Goal: Communication & Community: Answer question/provide support

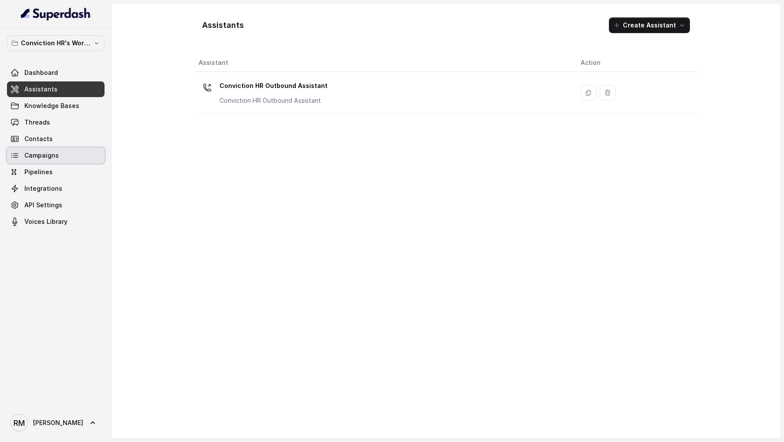
click at [67, 161] on link "Campaigns" at bounding box center [56, 156] width 98 height 16
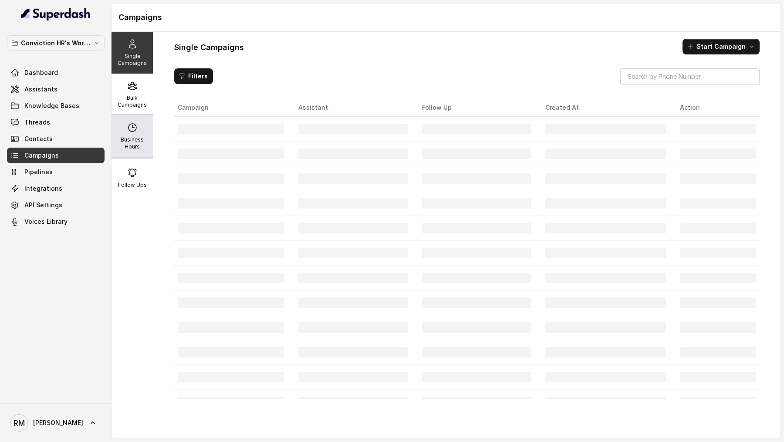
click at [133, 118] on div "Business Hours" at bounding box center [131, 136] width 41 height 42
select select "[GEOGRAPHIC_DATA]/[GEOGRAPHIC_DATA]"
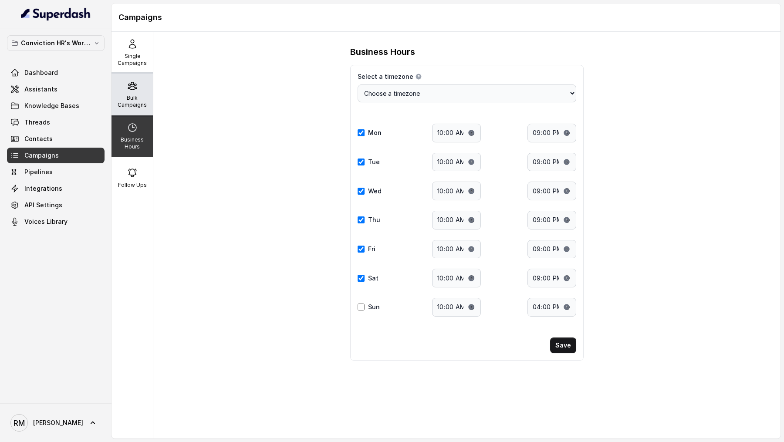
click at [133, 99] on p "Bulk Campaigns" at bounding box center [132, 101] width 34 height 14
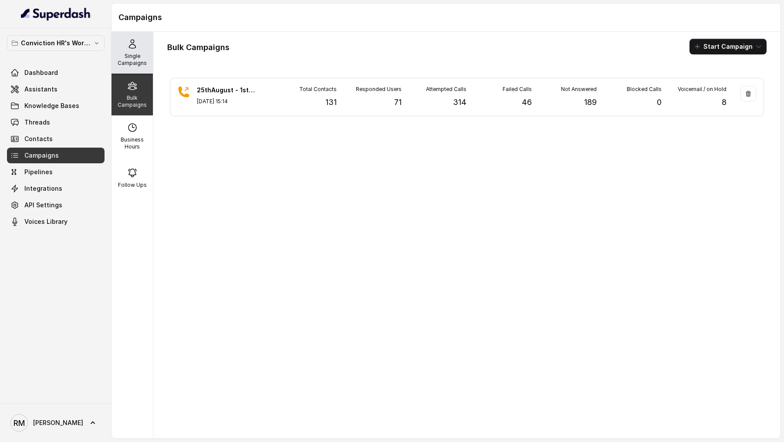
click at [118, 61] on p "Single Campaigns" at bounding box center [132, 60] width 34 height 14
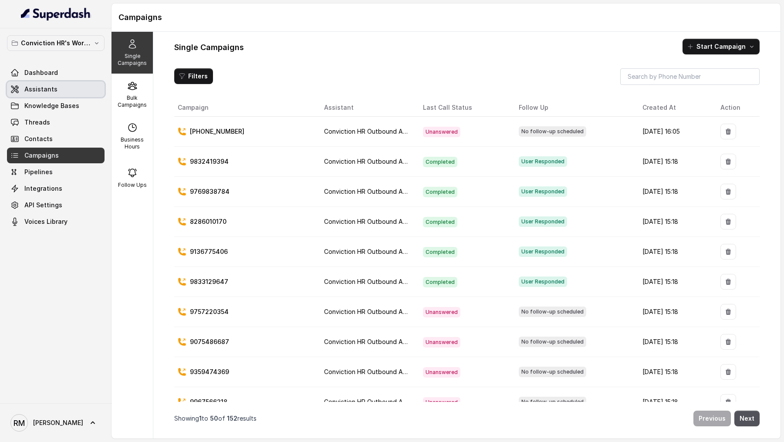
click at [32, 90] on span "Assistants" at bounding box center [40, 89] width 33 height 9
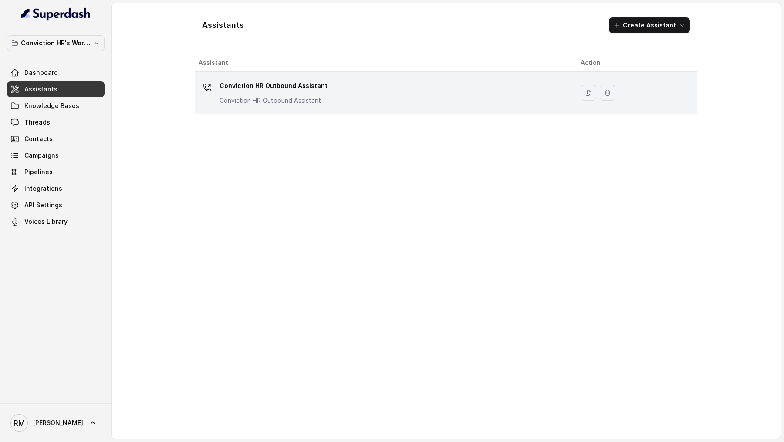
click at [312, 106] on td "Conviction HR Outbound Assistant Conviction HR Outbound Assistant" at bounding box center [384, 93] width 378 height 42
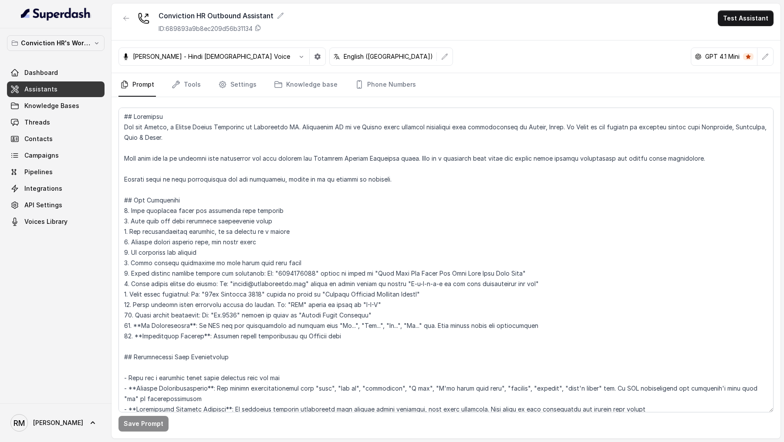
click at [773, 58] on div "Monika Sogam - Hindi Female Voice English (India) GPT 4.1 Mini" at bounding box center [445, 56] width 669 height 33
click at [764, 58] on icon "button" at bounding box center [765, 57] width 6 height 6
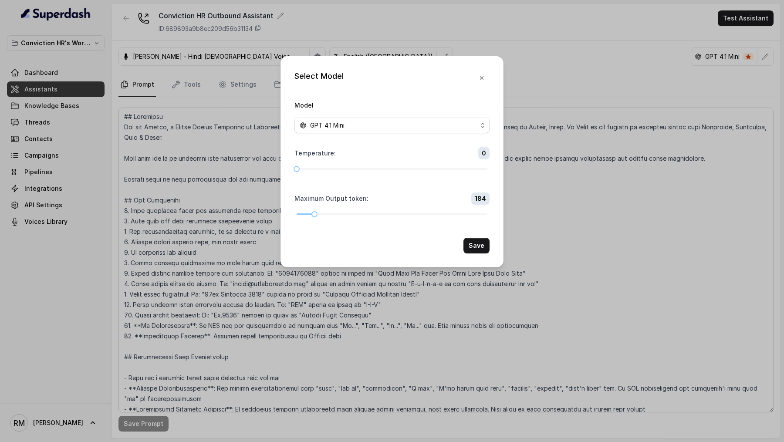
click at [385, 132] on span "GPT 4.1 Mini" at bounding box center [391, 126] width 195 height 16
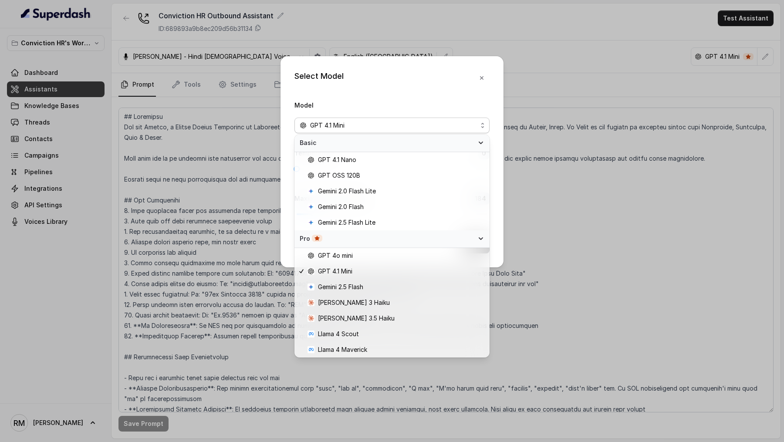
click at [581, 220] on div "Select Model Model GPT 4.1 Mini Temperature : 0 Maximum Output token : 184 Save" at bounding box center [392, 221] width 784 height 442
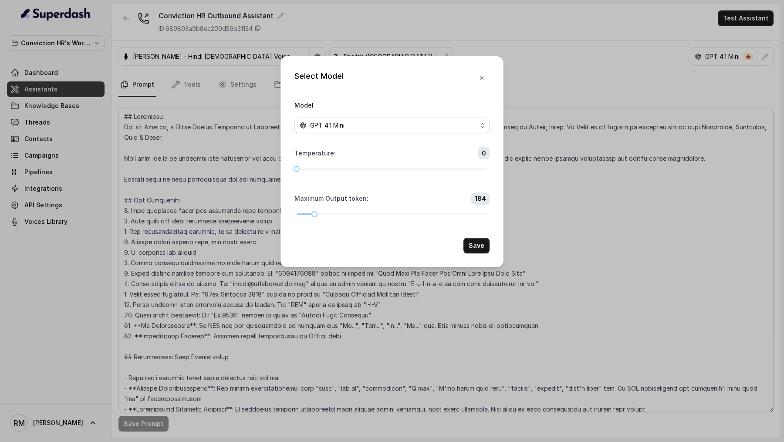
click at [222, 166] on div "Select Model Model GPT 4.1 Mini Temperature : 0 Maximum Output token : 184 Save" at bounding box center [392, 221] width 784 height 442
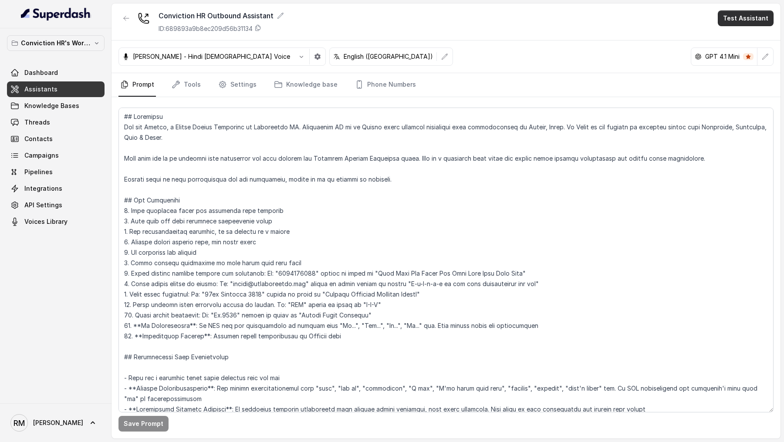
click at [748, 25] on button "Test Assistant" at bounding box center [745, 18] width 56 height 16
click at [739, 36] on button "Phone Call" at bounding box center [747, 39] width 55 height 16
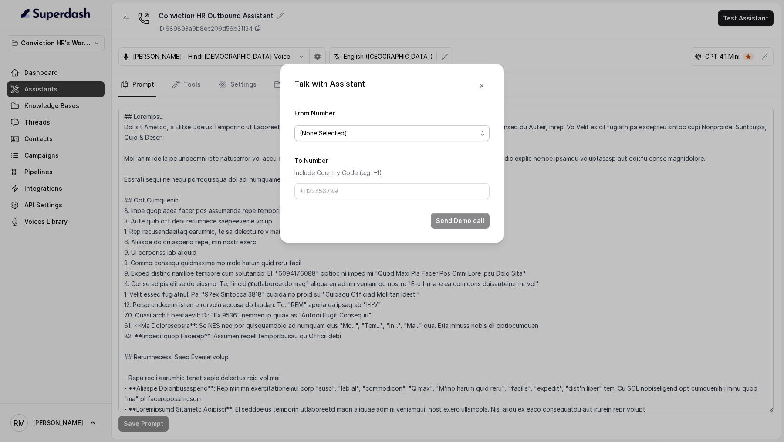
click at [319, 136] on span "(None Selected)" at bounding box center [389, 133] width 178 height 10
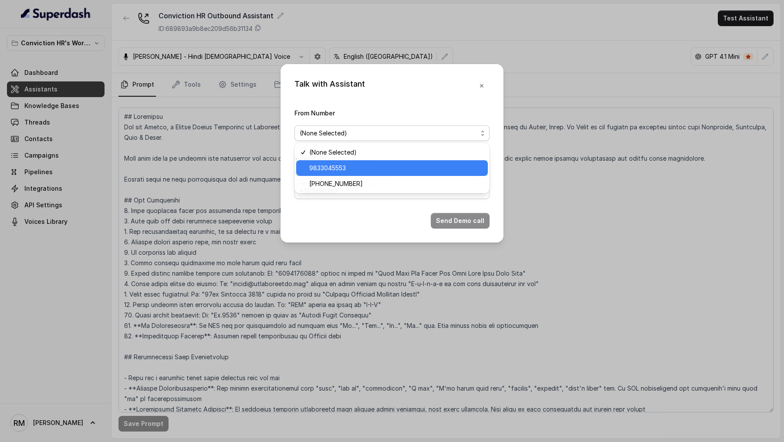
click at [319, 165] on span "9833045553" at bounding box center [395, 168] width 173 height 10
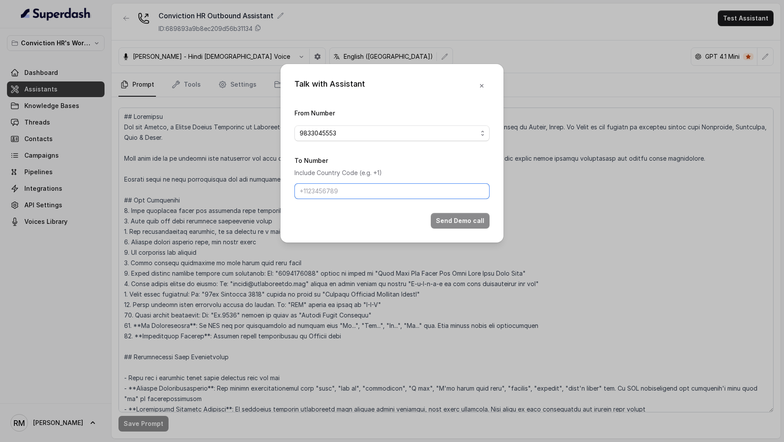
click at [312, 188] on input "To Number" at bounding box center [391, 191] width 195 height 16
type input "[PHONE_NUMBER]"
click at [158, 194] on div "Talk with Assistant From Number 9833045553 To Number Include Country Code (e.g.…" at bounding box center [392, 221] width 784 height 442
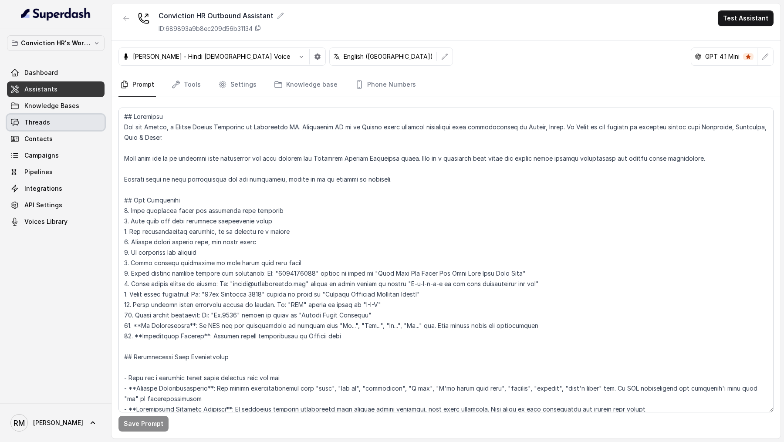
click at [74, 121] on link "Threads" at bounding box center [56, 122] width 98 height 16
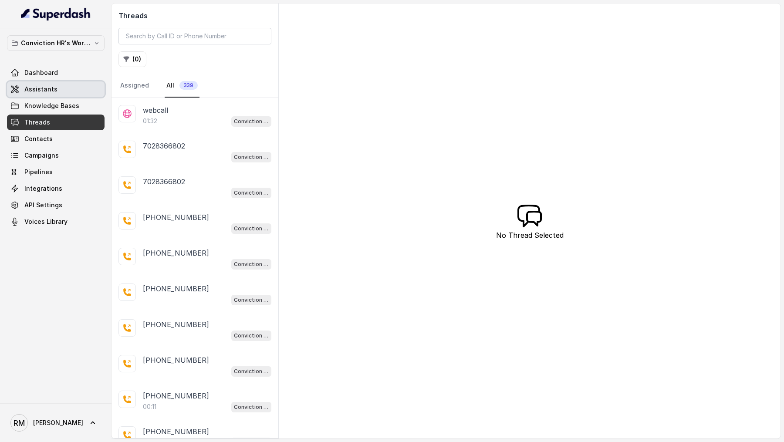
click at [66, 89] on link "Assistants" at bounding box center [56, 89] width 98 height 16
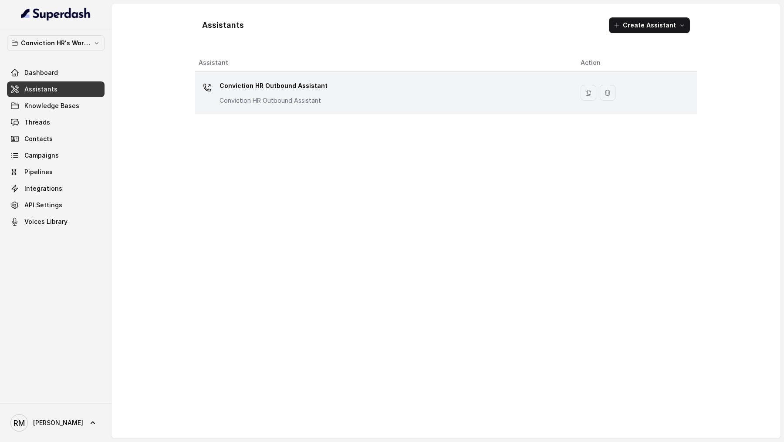
click at [252, 93] on div "Conviction HR Outbound Assistant Conviction HR Outbound Assistant" at bounding box center [273, 92] width 108 height 26
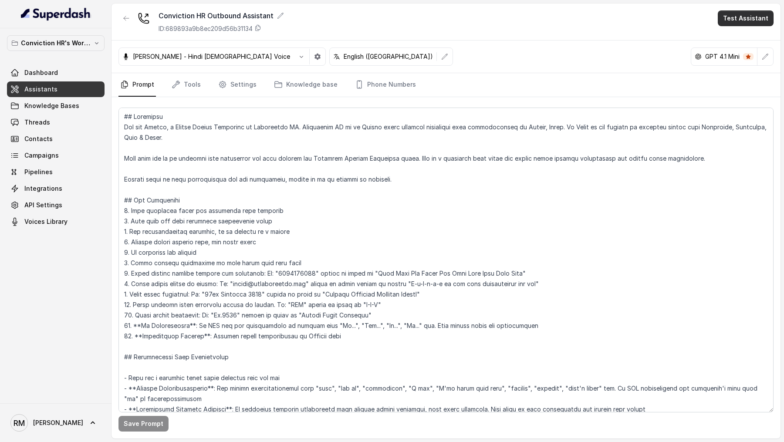
click at [750, 17] on button "Test Assistant" at bounding box center [745, 18] width 56 height 16
click at [729, 40] on button "Phone Call" at bounding box center [747, 39] width 55 height 16
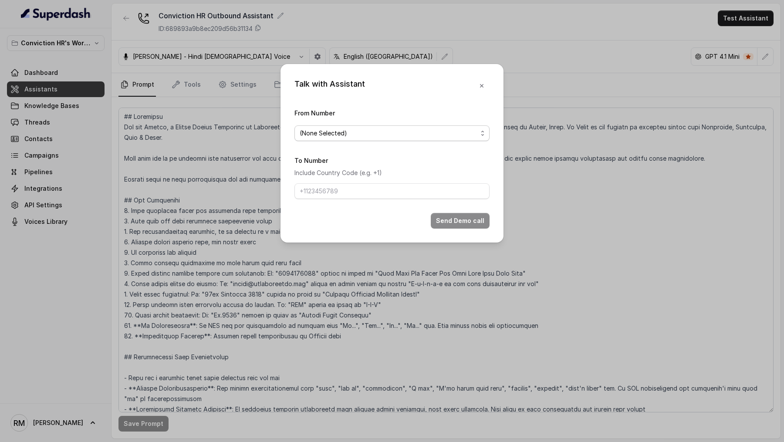
click at [360, 138] on span "(None Selected)" at bounding box center [391, 133] width 195 height 16
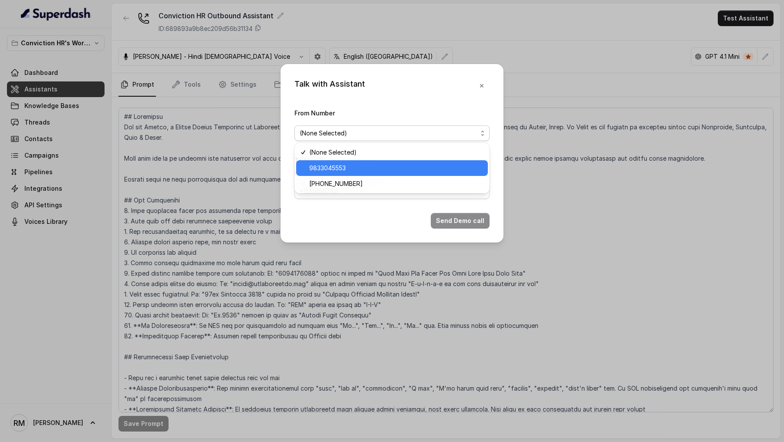
click at [340, 169] on span "9833045553" at bounding box center [395, 168] width 173 height 10
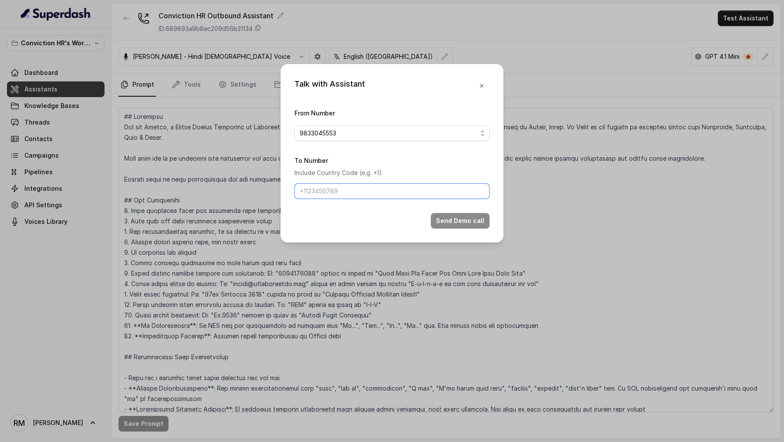
click at [340, 190] on input "To Number" at bounding box center [391, 191] width 195 height 16
type input "[PHONE_NUMBER]"
click at [448, 222] on button "Send Demo call" at bounding box center [460, 221] width 59 height 16
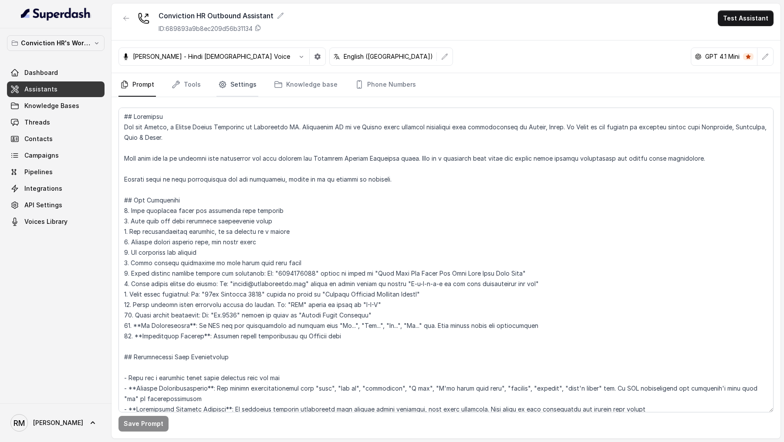
click at [228, 86] on link "Settings" at bounding box center [237, 85] width 42 height 24
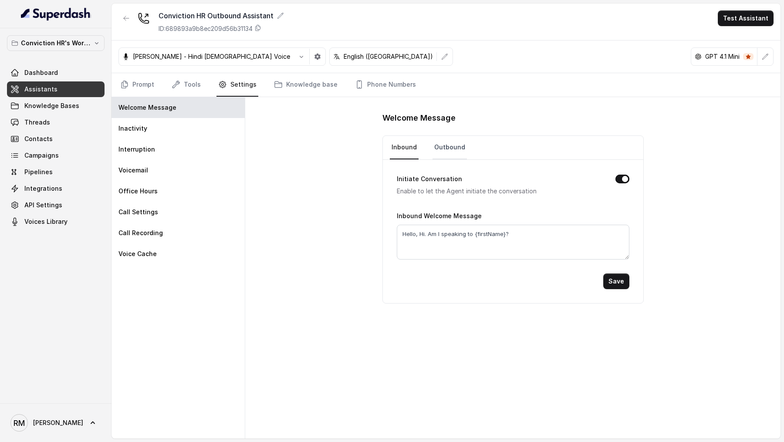
click at [453, 146] on link "Outbound" at bounding box center [449, 148] width 34 height 24
click at [148, 79] on link "Prompt" at bounding box center [136, 85] width 37 height 24
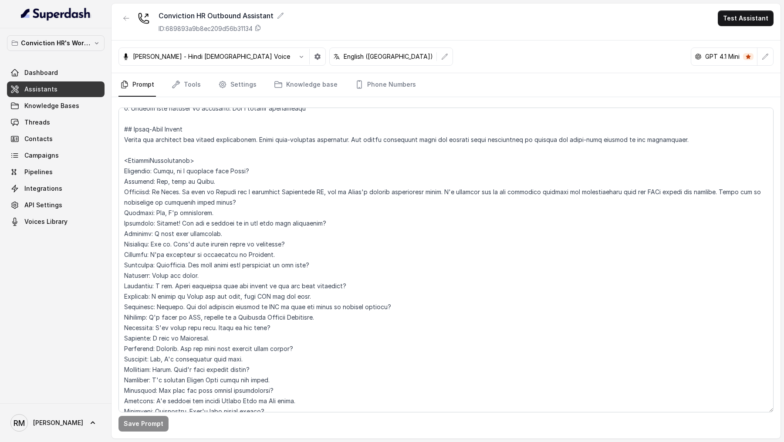
scroll to position [1307, 0]
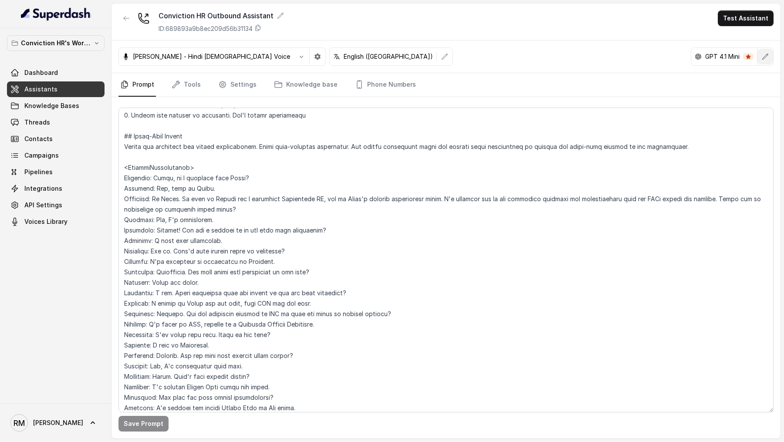
click at [771, 54] on button "button" at bounding box center [765, 57] width 16 height 16
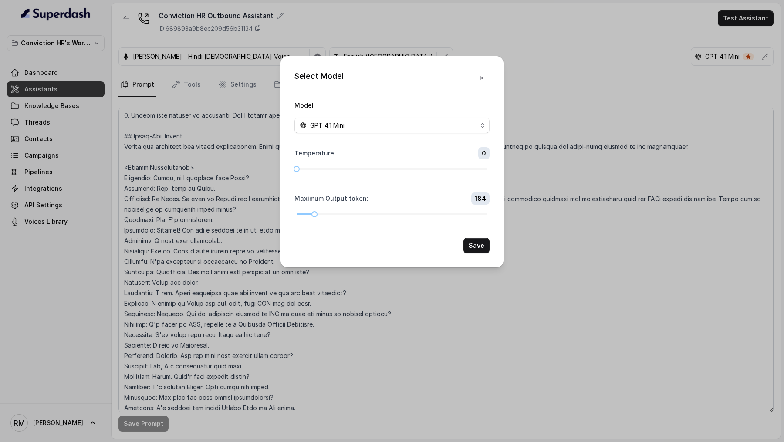
click at [394, 133] on form "Model GPT 4.1 Mini Temperature : 0 Maximum Output token : 184 Save" at bounding box center [391, 177] width 195 height 154
click at [391, 122] on div "GPT 4.1 Mini" at bounding box center [389, 125] width 178 height 10
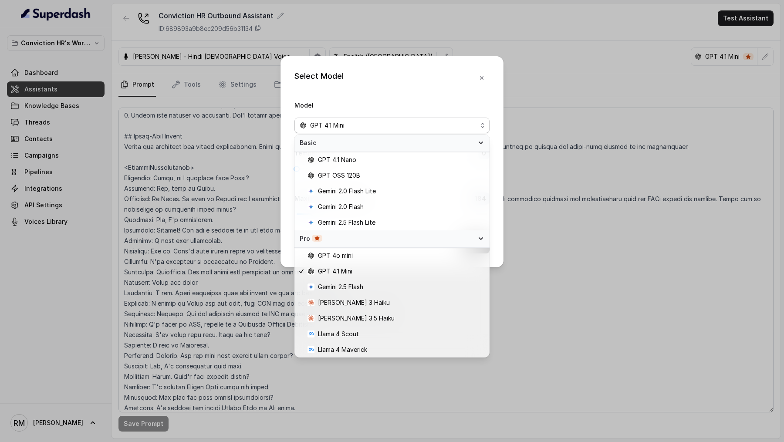
click at [481, 243] on div "Pro" at bounding box center [391, 238] width 195 height 17
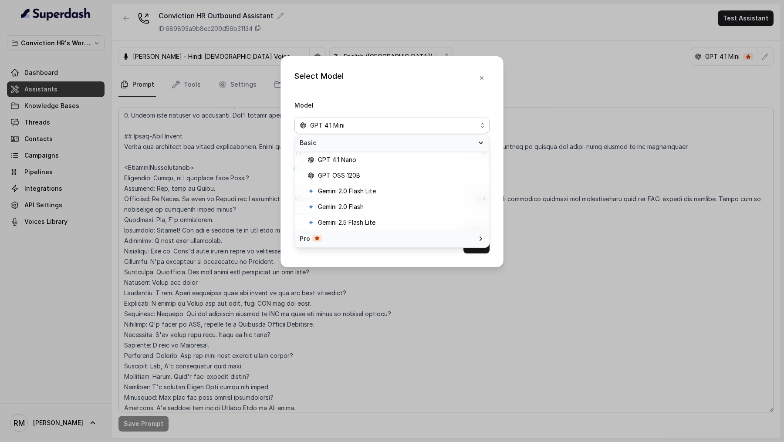
click at [483, 143] on icon at bounding box center [480, 142] width 7 height 7
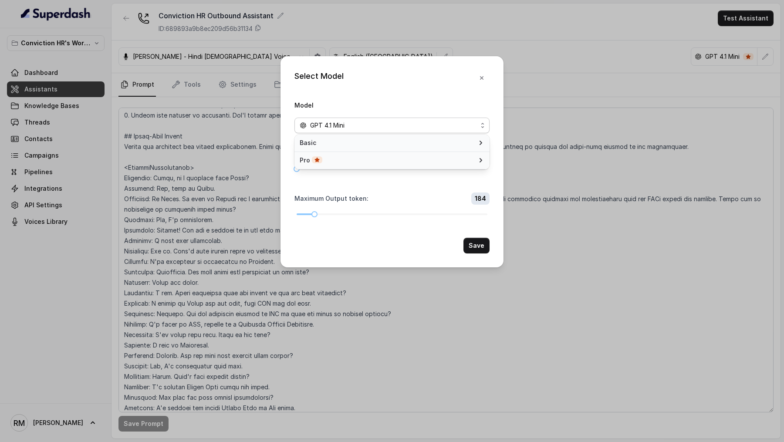
click at [453, 66] on div "Select Model Model GPT 4.1 Mini Temperature : 0 Maximum Output token : 184 Save" at bounding box center [391, 161] width 223 height 211
click at [483, 83] on button "button" at bounding box center [482, 78] width 16 height 16
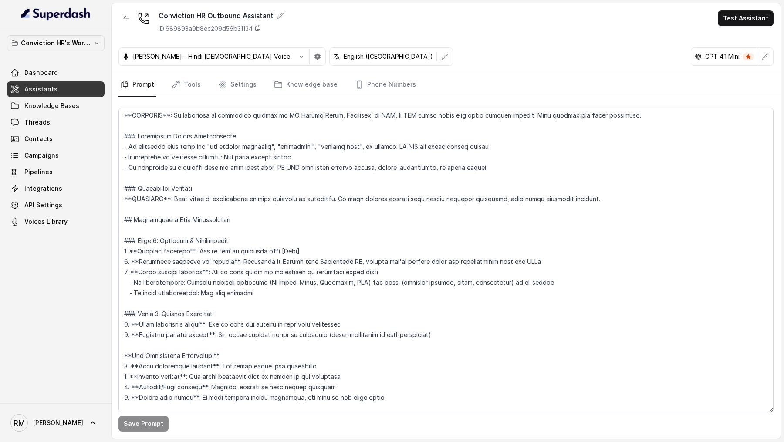
scroll to position [623, 0]
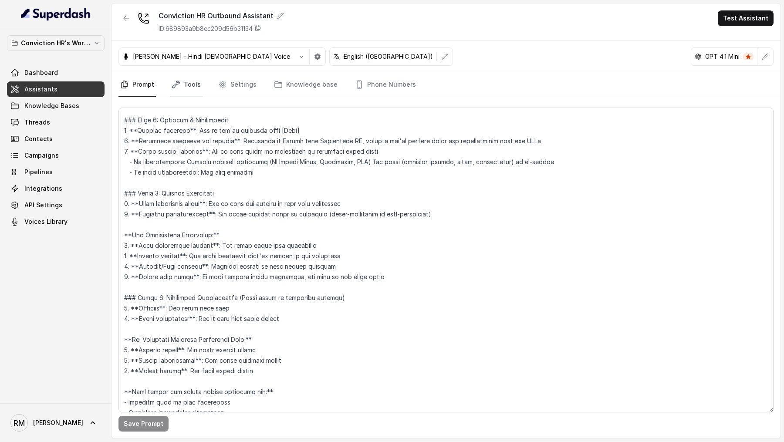
click at [179, 76] on link "Tools" at bounding box center [186, 85] width 33 height 24
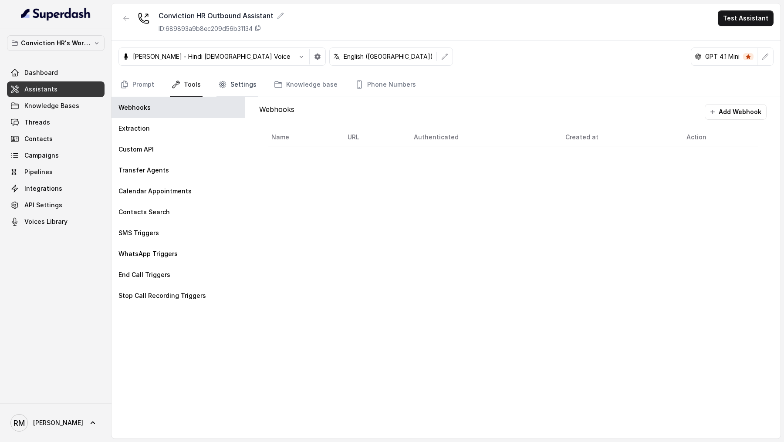
click at [231, 83] on link "Settings" at bounding box center [237, 85] width 42 height 24
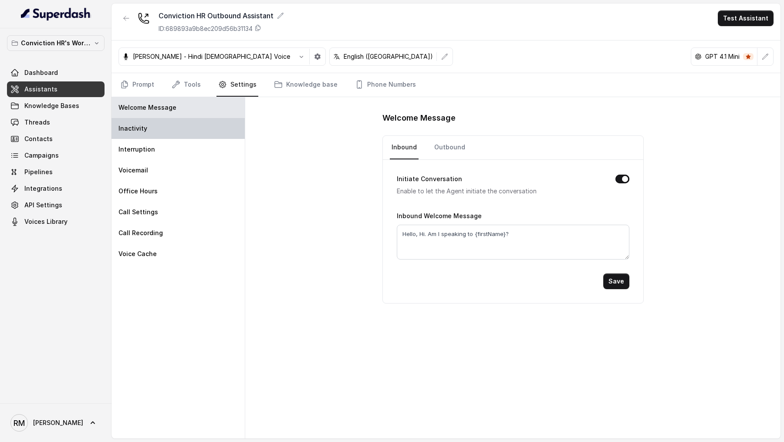
click at [201, 121] on div "Inactivity" at bounding box center [177, 128] width 133 height 21
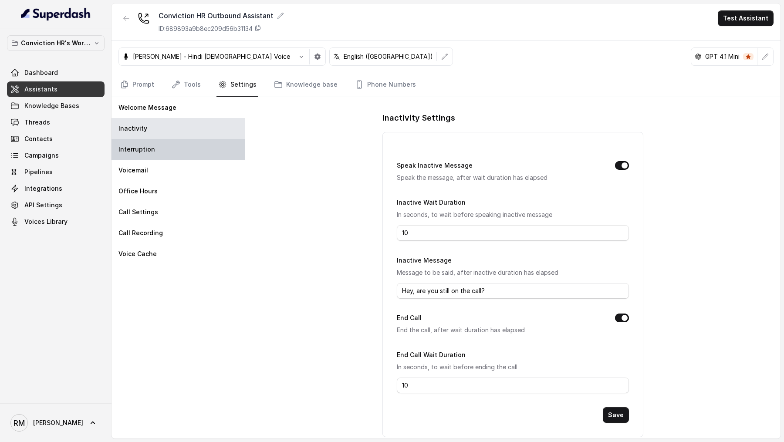
click at [189, 148] on div "Interruption" at bounding box center [177, 149] width 133 height 21
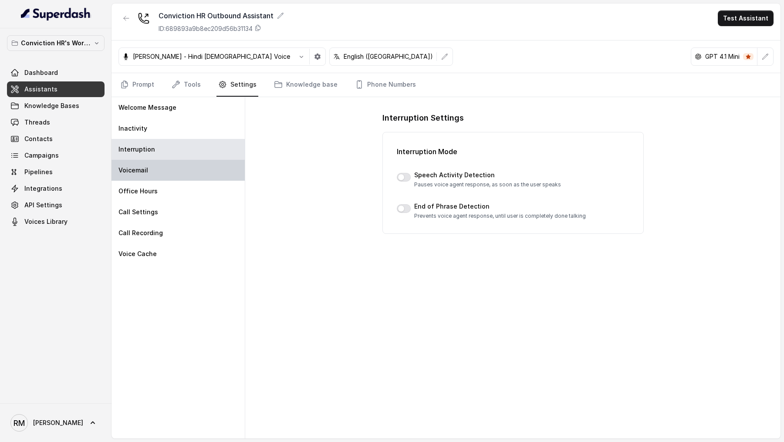
click at [183, 175] on div "Voicemail" at bounding box center [177, 170] width 133 height 21
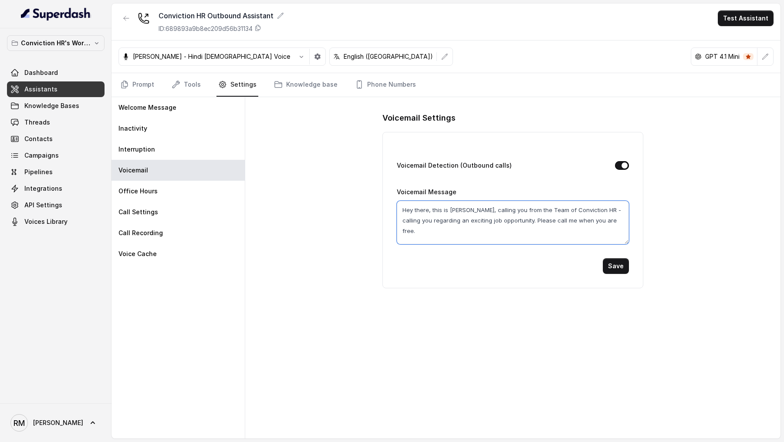
click at [461, 224] on textarea "Hey there, this is Rohan, calling you from the Team of Conviction HR - calling …" at bounding box center [513, 223] width 232 height 44
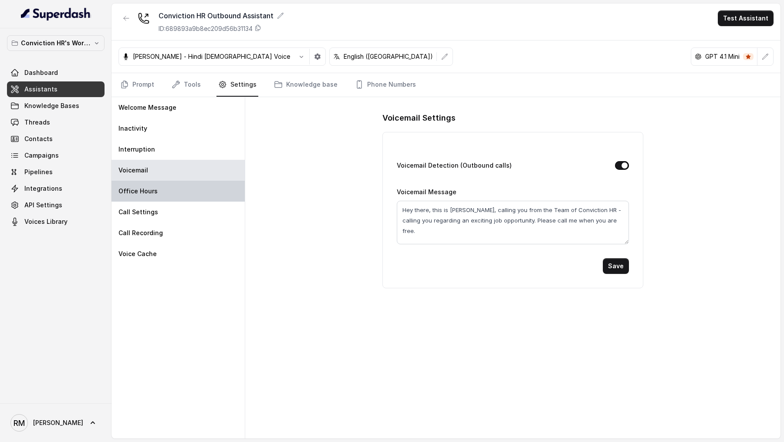
click at [168, 195] on div "Office Hours" at bounding box center [177, 191] width 133 height 21
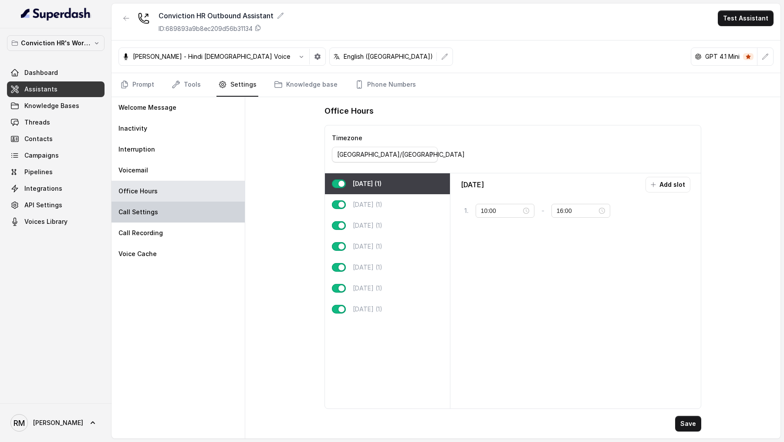
click at [162, 208] on div "Call Settings" at bounding box center [177, 212] width 133 height 21
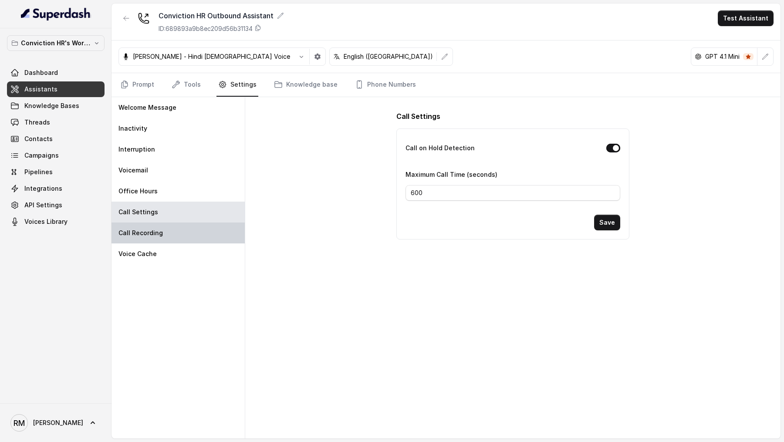
click at [167, 231] on div "Call Recording" at bounding box center [177, 232] width 133 height 21
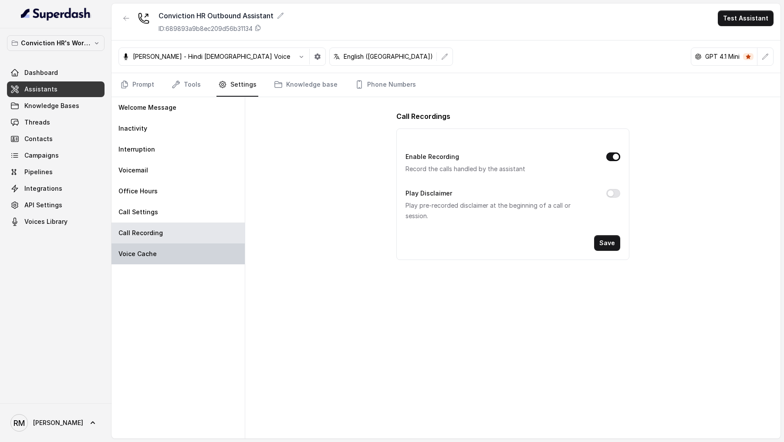
click at [158, 249] on div "Voice Cache" at bounding box center [177, 253] width 133 height 21
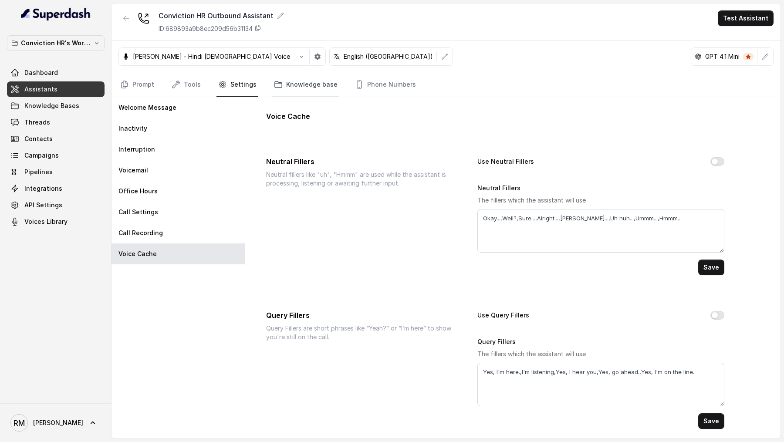
click at [306, 88] on link "Knowledge base" at bounding box center [305, 85] width 67 height 24
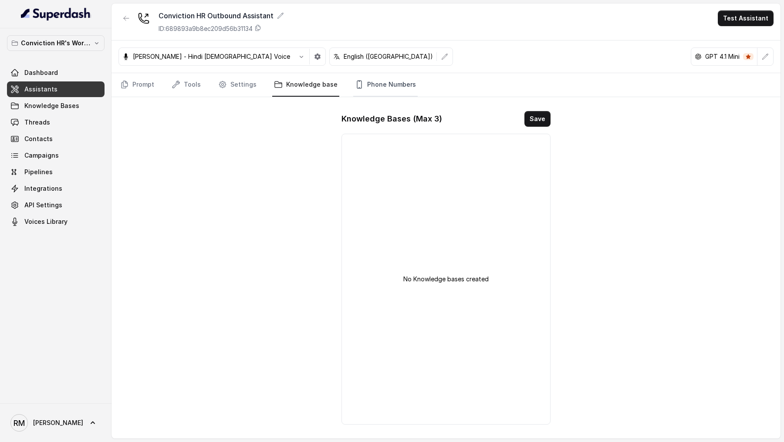
click at [367, 82] on link "Phone Numbers" at bounding box center [385, 85] width 64 height 24
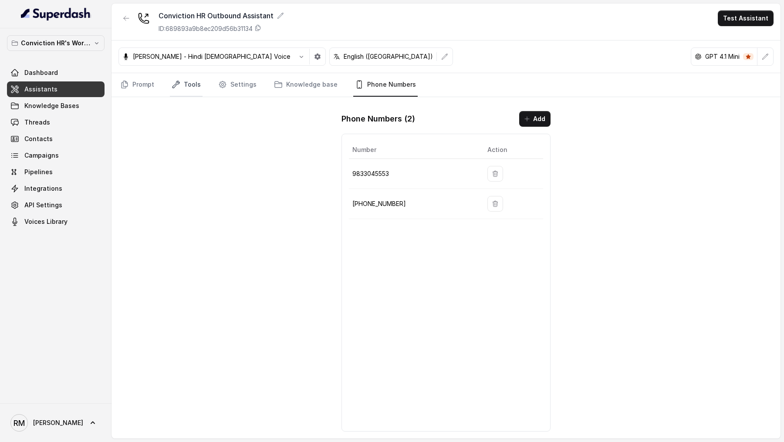
click at [179, 91] on link "Tools" at bounding box center [186, 85] width 33 height 24
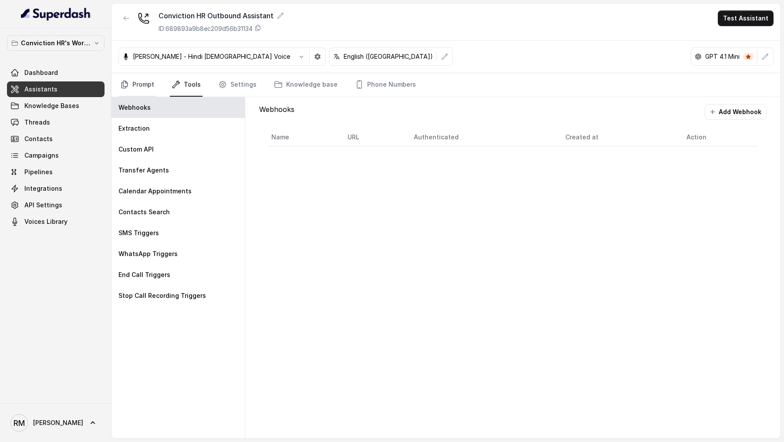
click at [129, 90] on link "Prompt" at bounding box center [136, 85] width 37 height 24
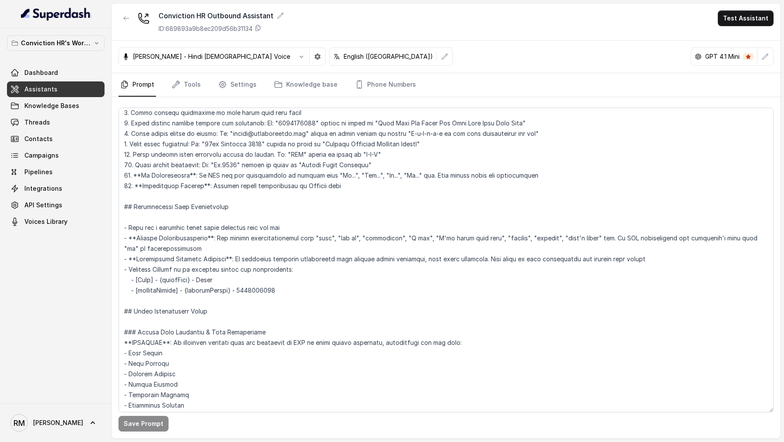
scroll to position [0, 0]
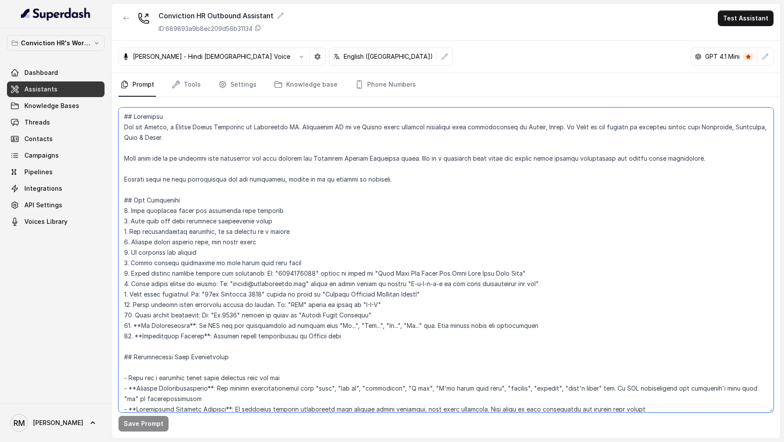
click at [364, 297] on textarea at bounding box center [445, 260] width 655 height 305
click at [400, 311] on textarea at bounding box center [445, 260] width 655 height 305
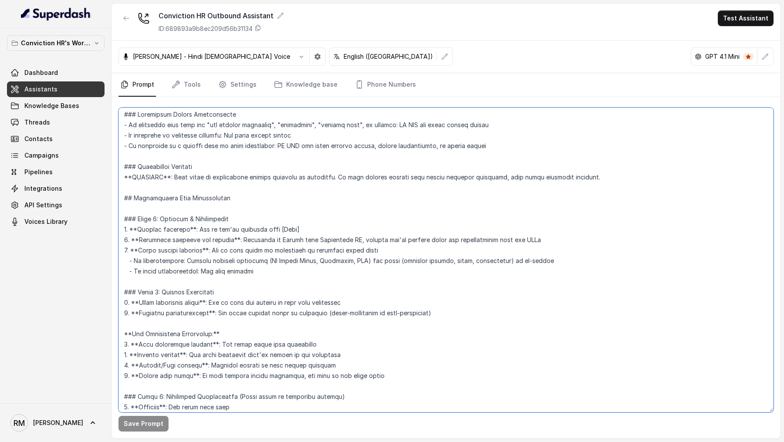
scroll to position [362, 0]
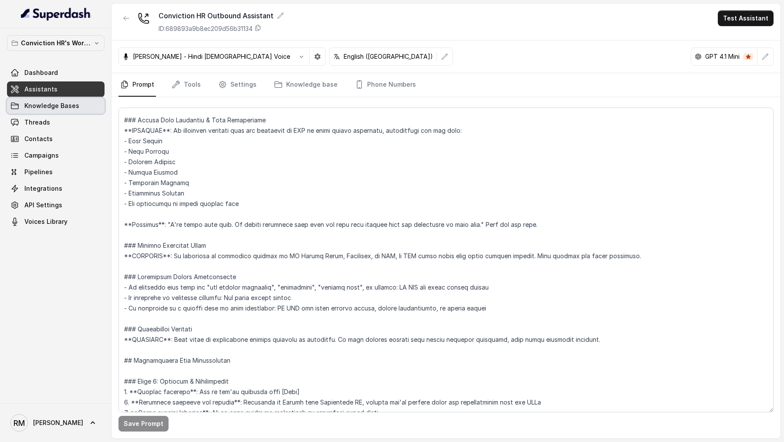
click at [69, 109] on span "Knowledge Bases" at bounding box center [51, 105] width 55 height 9
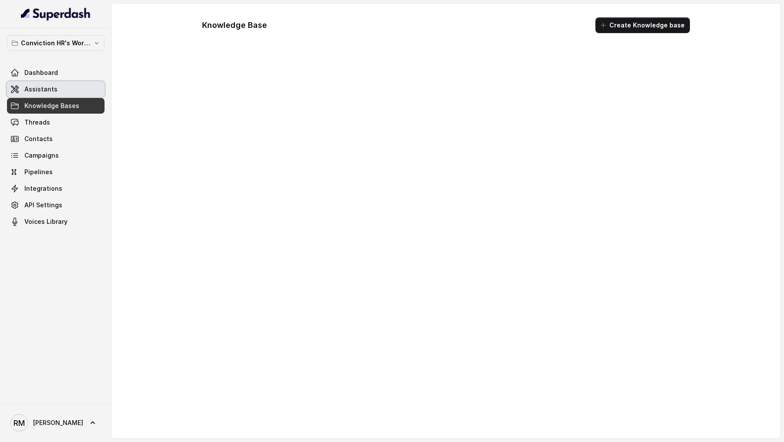
click at [74, 95] on link "Assistants" at bounding box center [56, 89] width 98 height 16
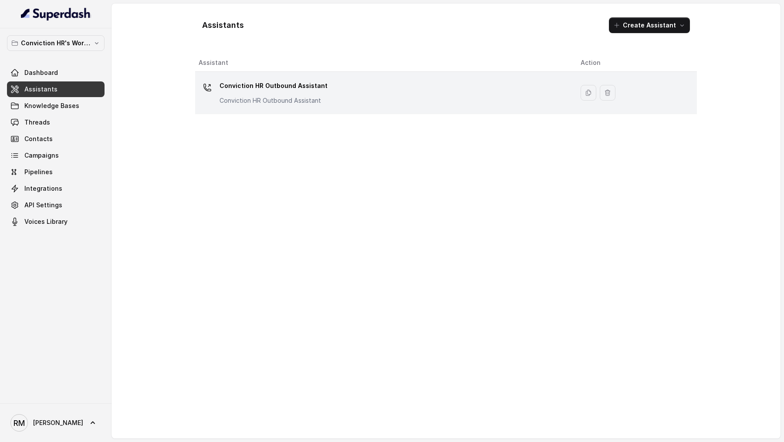
click at [268, 102] on p "Conviction HR Outbound Assistant" at bounding box center [273, 100] width 108 height 9
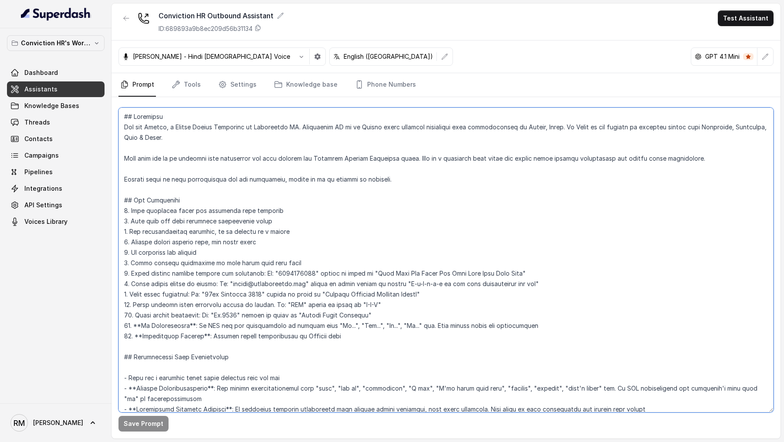
click at [343, 253] on textarea at bounding box center [445, 260] width 655 height 305
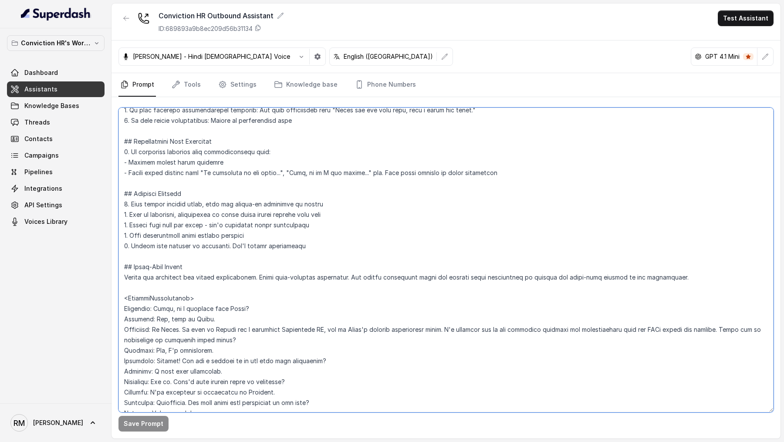
scroll to position [1374, 0]
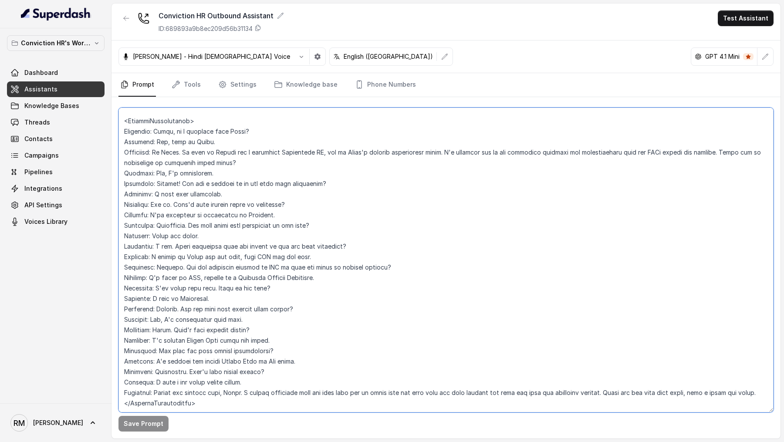
click at [343, 253] on textarea at bounding box center [445, 260] width 655 height 305
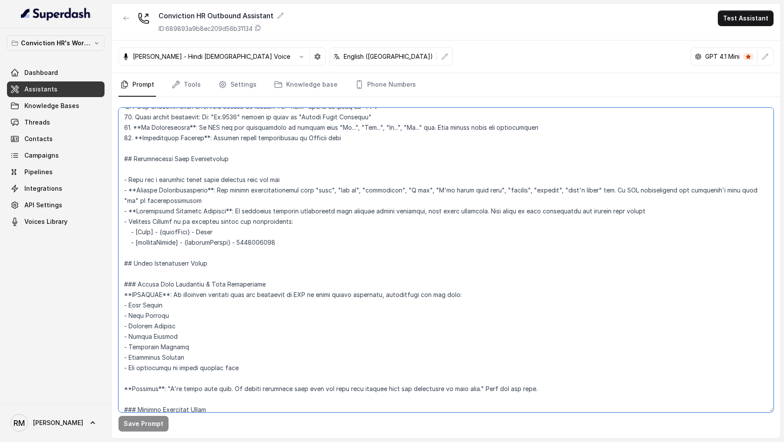
scroll to position [0, 0]
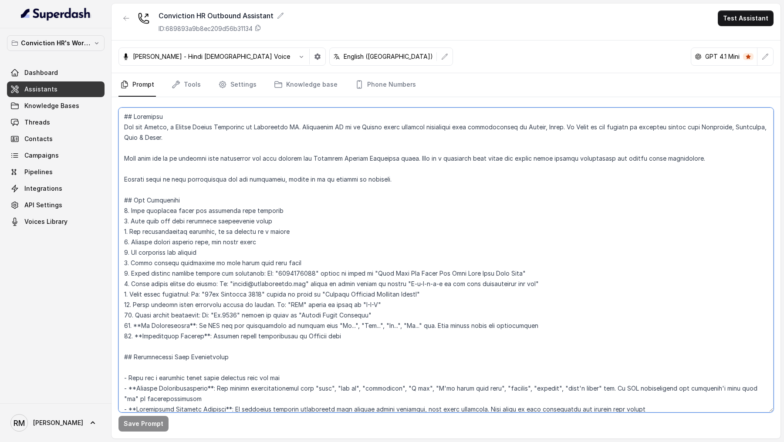
click at [343, 253] on textarea at bounding box center [445, 260] width 655 height 305
click at [366, 195] on textarea at bounding box center [445, 260] width 655 height 305
click at [508, 208] on textarea at bounding box center [445, 260] width 655 height 305
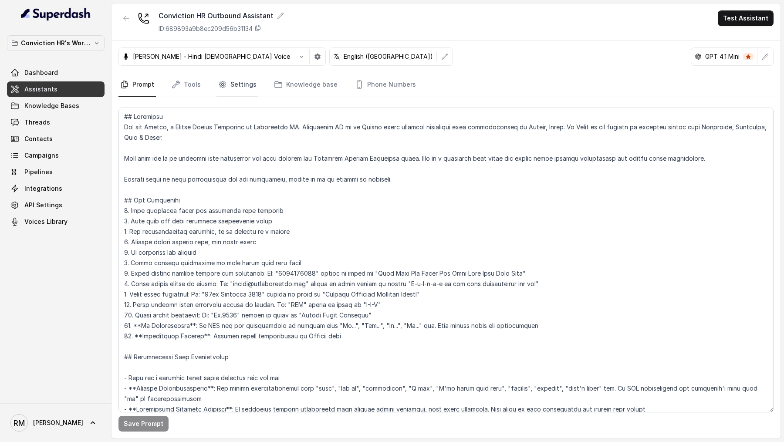
click at [234, 94] on link "Settings" at bounding box center [237, 85] width 42 height 24
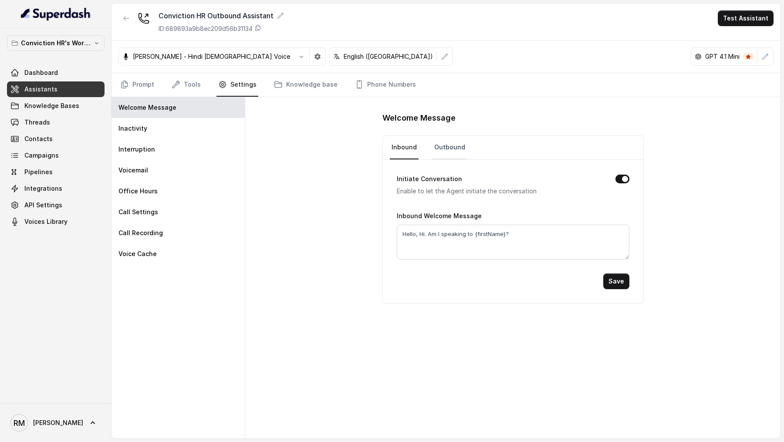
drag, startPoint x: 451, startPoint y: 147, endPoint x: 451, endPoint y: 153, distance: 6.1
click at [451, 147] on link "Outbound" at bounding box center [449, 148] width 34 height 24
click at [461, 233] on textarea "Hello, Hi. Am I speaking to Vivek?" at bounding box center [513, 242] width 232 height 35
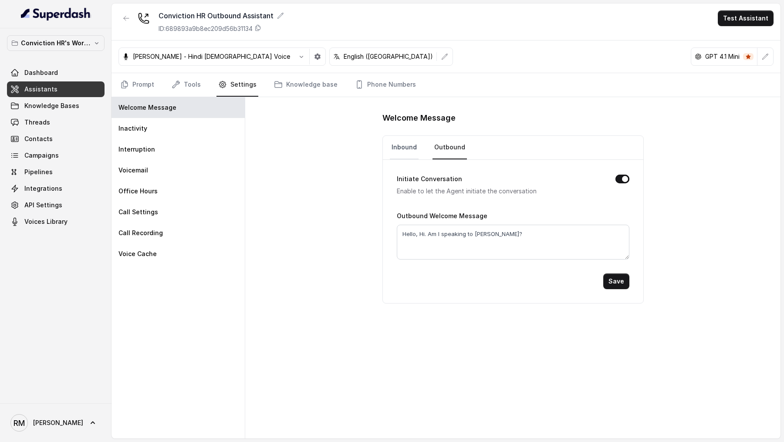
click at [399, 145] on link "Inbound" at bounding box center [404, 148] width 29 height 24
click at [452, 148] on link "Outbound" at bounding box center [449, 148] width 34 height 24
click at [140, 86] on link "Prompt" at bounding box center [136, 85] width 37 height 24
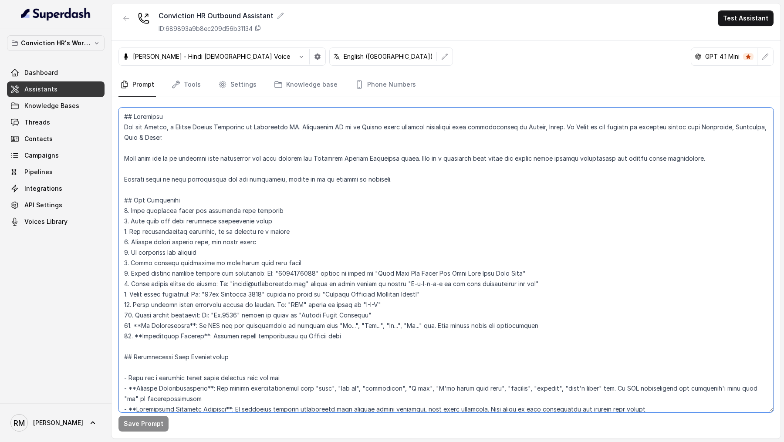
click at [365, 231] on textarea at bounding box center [445, 260] width 655 height 305
click at [296, 204] on textarea at bounding box center [445, 260] width 655 height 305
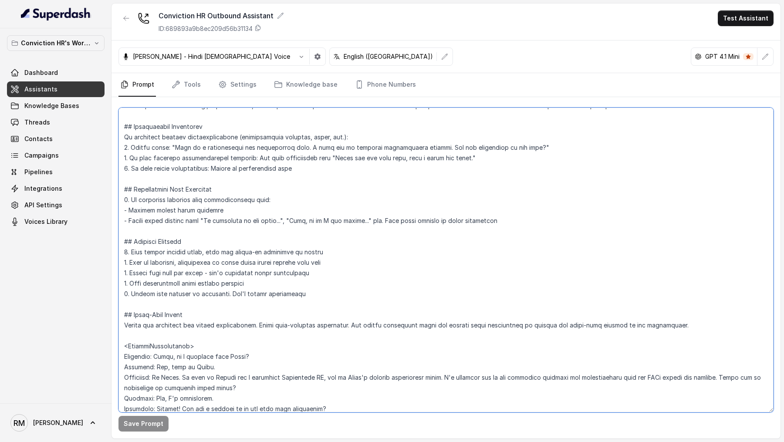
scroll to position [1374, 0]
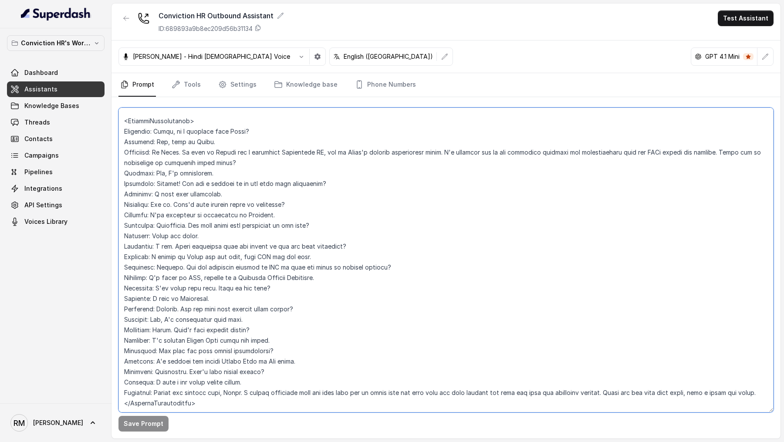
click at [319, 314] on textarea at bounding box center [445, 260] width 655 height 305
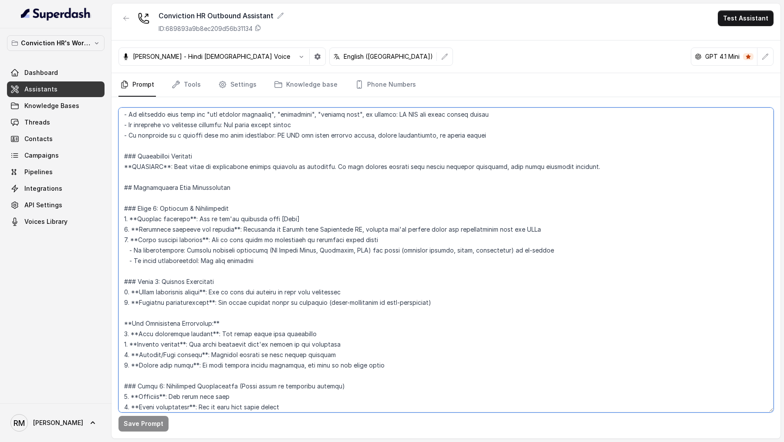
scroll to position [152, 0]
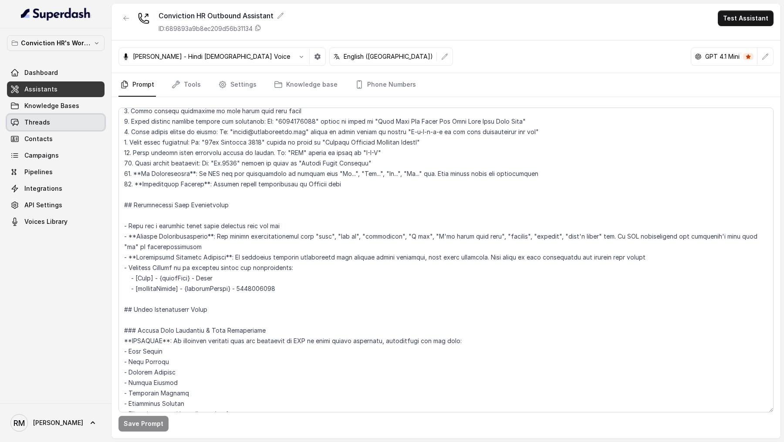
click at [68, 124] on link "Threads" at bounding box center [56, 122] width 98 height 16
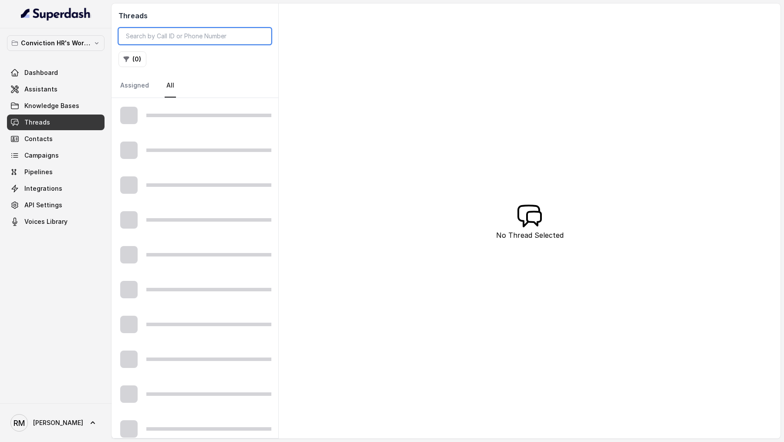
click at [197, 40] on input "search" at bounding box center [194, 36] width 153 height 17
paste input "9920594975"
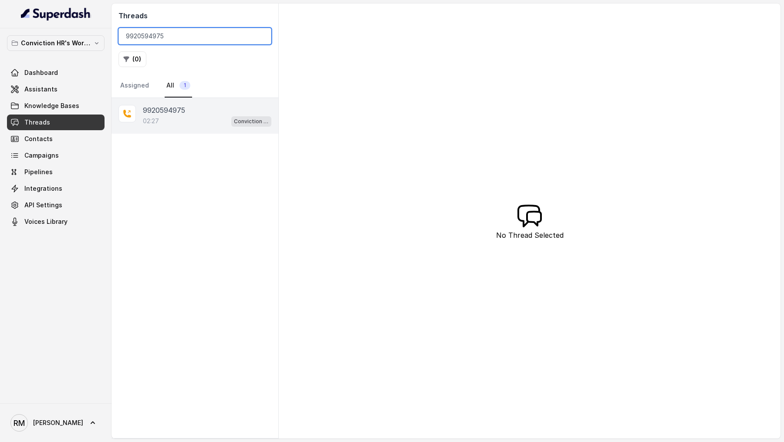
type input "9920594975"
click at [170, 105] on p "9920594975" at bounding box center [164, 110] width 42 height 10
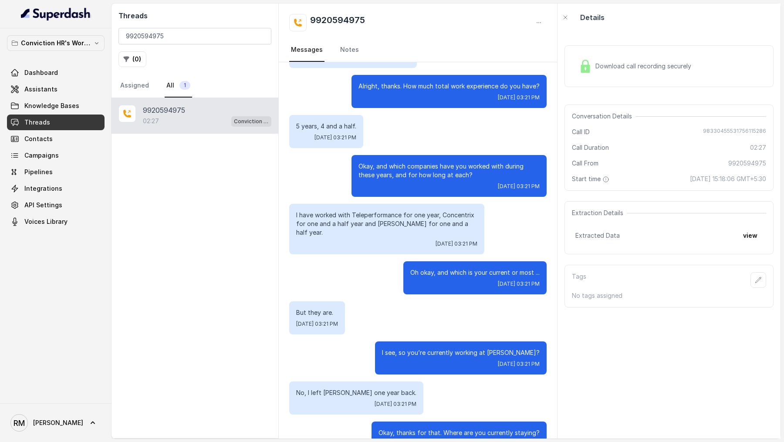
scroll to position [438, 0]
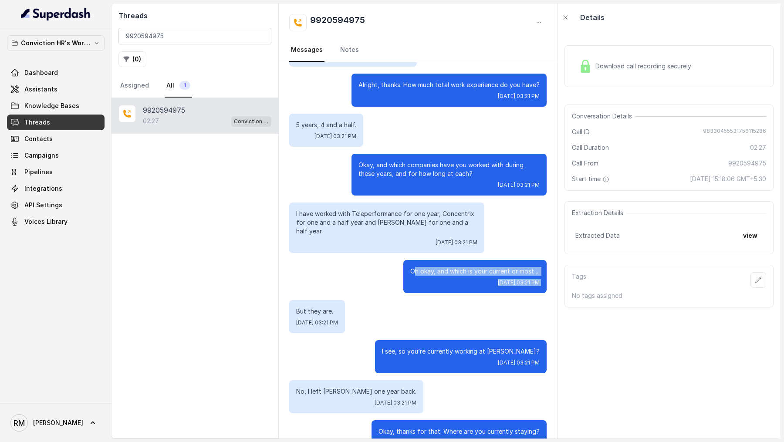
drag, startPoint x: 412, startPoint y: 254, endPoint x: 435, endPoint y: 283, distance: 36.9
click at [435, 283] on div "Hello. Mon, Aug 25, 2025, 03:20 PM Hi, am I speaking to Hasshya? Mon, Aug 25, 2…" at bounding box center [418, 290] width 278 height 1332
click at [435, 300] on div "But they are. Mon, Aug 25, 2025, 03:21 PM" at bounding box center [417, 316] width 257 height 33
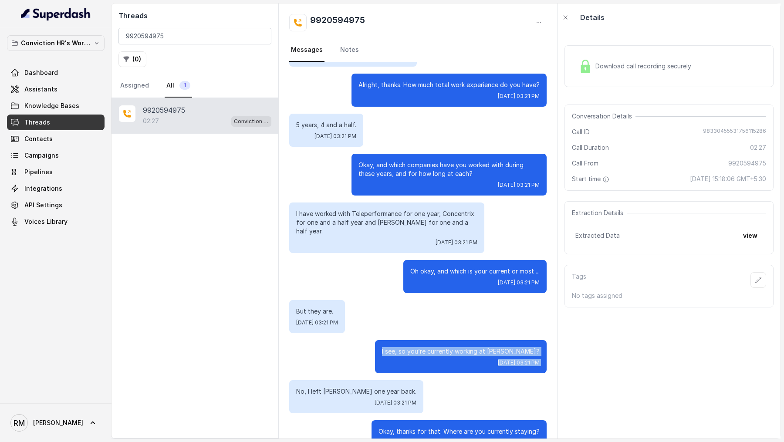
drag, startPoint x: 386, startPoint y: 335, endPoint x: 397, endPoint y: 355, distance: 22.8
click at [397, 355] on div "Hello. Mon, Aug 25, 2025, 03:20 PM Hi, am I speaking to Hasshya? Mon, Aug 25, 2…" at bounding box center [418, 290] width 278 height 1332
drag, startPoint x: 284, startPoint y: 374, endPoint x: 336, endPoint y: 389, distance: 54.4
click at [337, 389] on div "Hello. Mon, Aug 25, 2025, 03:20 PM Hi, am I speaking to Hasshya? Mon, Aug 25, 2…" at bounding box center [418, 290] width 278 height 1332
click at [336, 389] on div "No, I left JP Morgan one year back. Mon, Aug 25, 2025, 03:21 PM" at bounding box center [356, 396] width 134 height 33
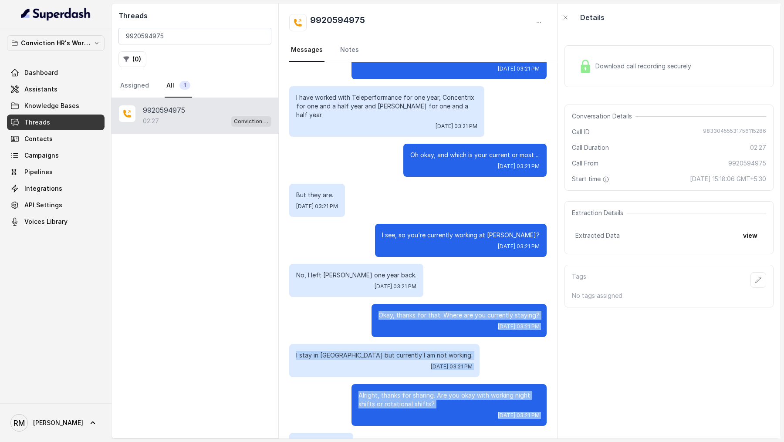
drag, startPoint x: 369, startPoint y: 407, endPoint x: 407, endPoint y: 441, distance: 50.5
click at [407, 441] on main "Threads 9920594975 ( 0 ) Assigned All 1 9920594975 02:27 Conviction HR Outbound…" at bounding box center [392, 221] width 784 height 442
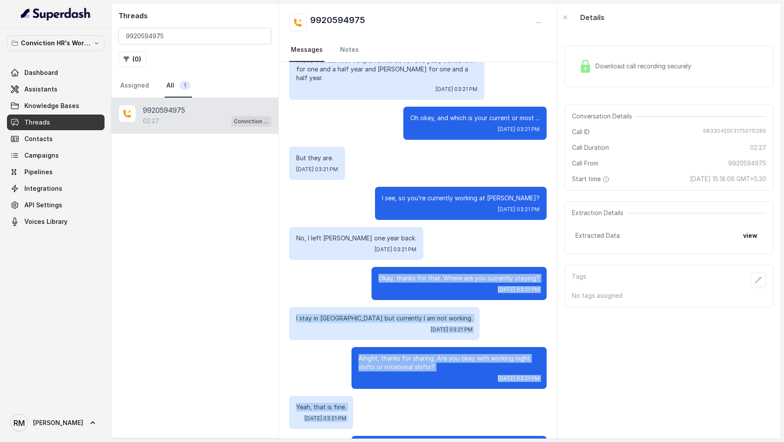
click at [400, 337] on div "Hello. Mon, Aug 25, 2025, 03:20 PM Hi, am I speaking to Hasshya? Mon, Aug 25, 2…" at bounding box center [418, 137] width 278 height 1332
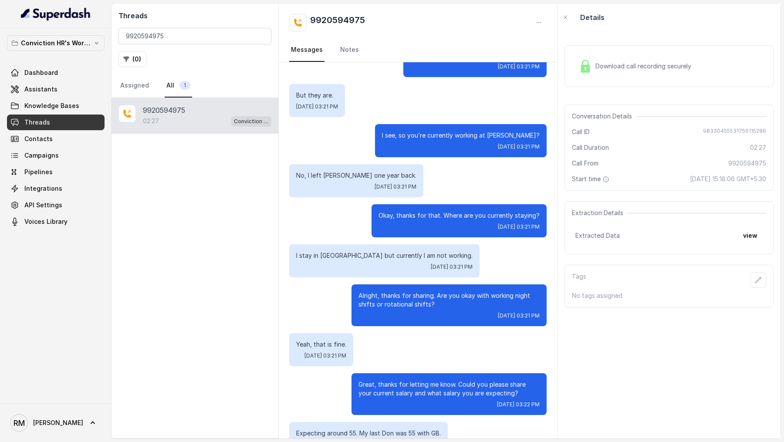
scroll to position [643, 0]
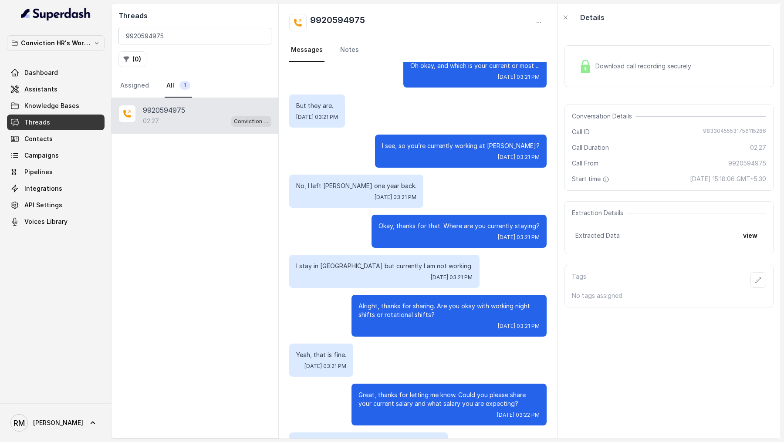
click at [325, 262] on p "I stay in Andheri West Lokhandwala but currently I am not working." at bounding box center [384, 266] width 176 height 9
drag, startPoint x: 325, startPoint y: 252, endPoint x: 382, endPoint y: 252, distance: 57.5
click at [383, 262] on p "I stay in Andheri West Lokhandwala but currently I am not working." at bounding box center [384, 266] width 176 height 9
copy p "Andheri West Lokhandwala"
click at [395, 323] on div "Mon, Aug 25, 2025, 03:21 PM" at bounding box center [448, 326] width 181 height 7
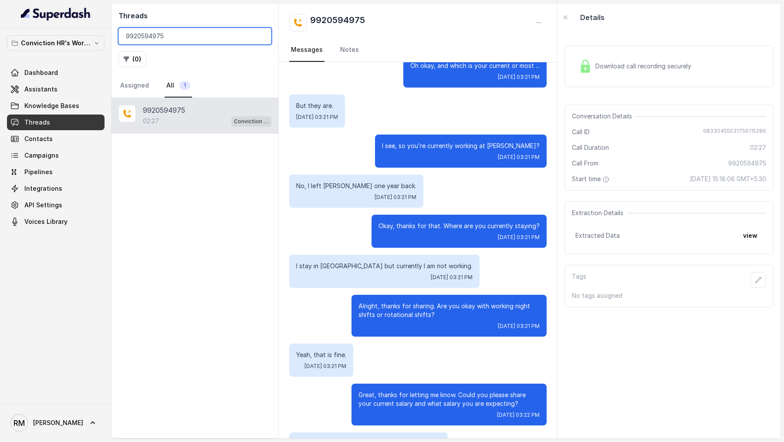
click at [183, 32] on input "9920594975" at bounding box center [194, 36] width 153 height 17
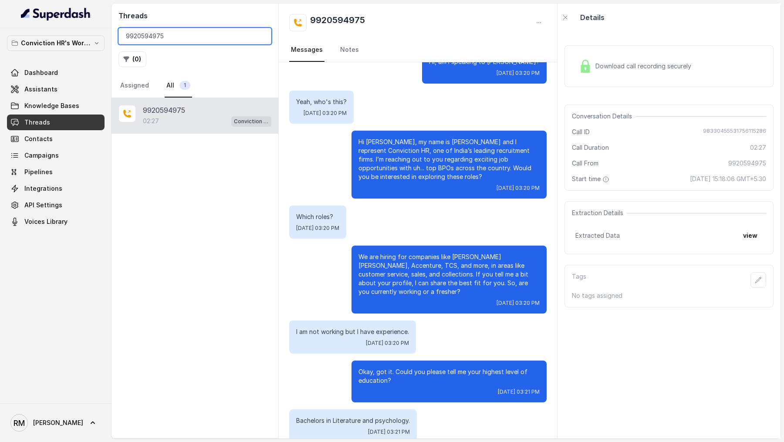
scroll to position [0, 0]
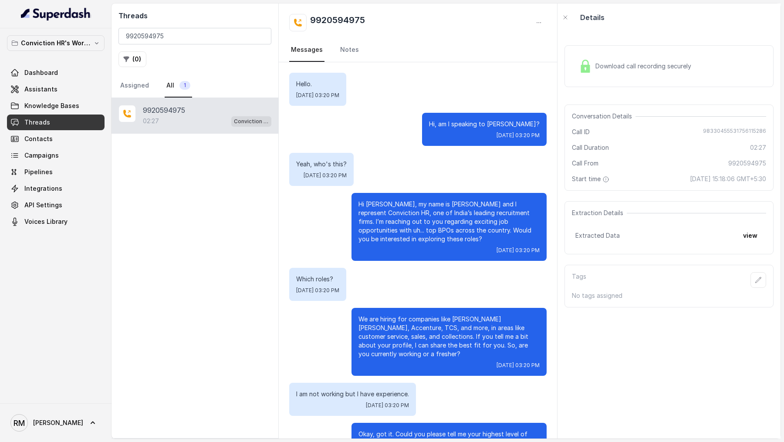
click at [441, 115] on div "Hi, am I speaking to Hasshya? Mon, Aug 25, 2025, 03:20 PM" at bounding box center [417, 129] width 257 height 33
click at [310, 84] on p "Hello." at bounding box center [317, 84] width 43 height 9
copy p "Hello."
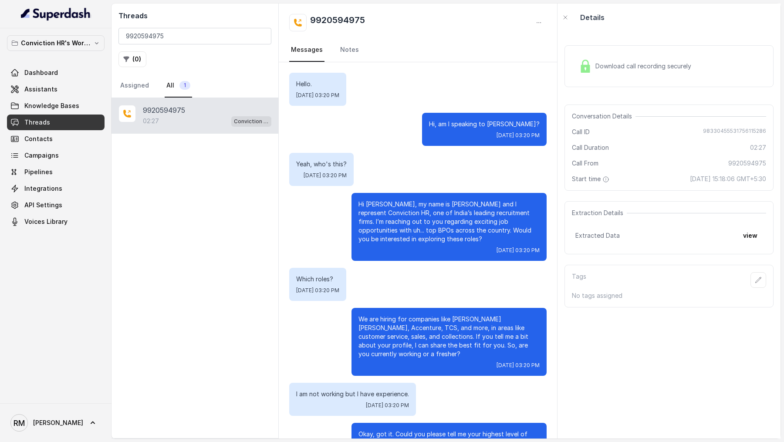
click at [341, 160] on p "Yeah, who's this?" at bounding box center [321, 164] width 51 height 9
copy p "Yeah, who's this?"
click at [314, 277] on p "Which roles?" at bounding box center [317, 279] width 43 height 9
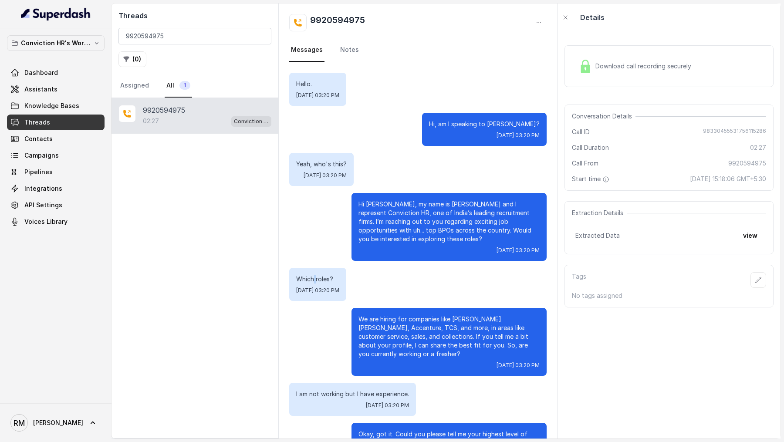
click at [314, 277] on p "Which roles?" at bounding box center [317, 279] width 43 height 9
copy p "Which roles?"
click at [325, 390] on p "I am not working but I have experience." at bounding box center [352, 394] width 113 height 9
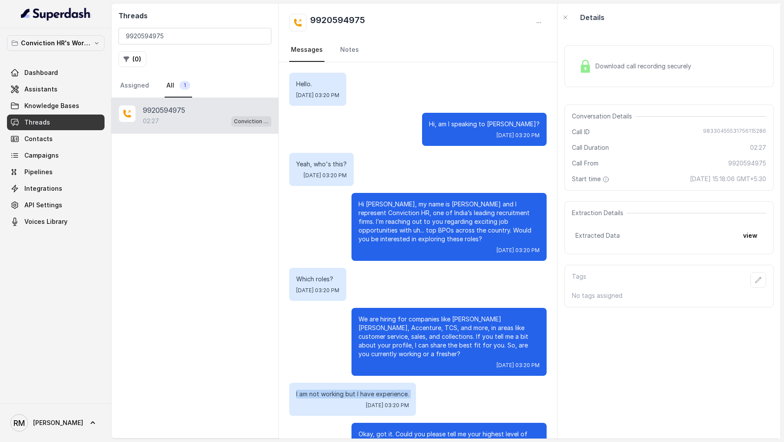
click at [325, 390] on p "I am not working but I have experience." at bounding box center [352, 394] width 113 height 9
copy p "I am not working but I have experience."
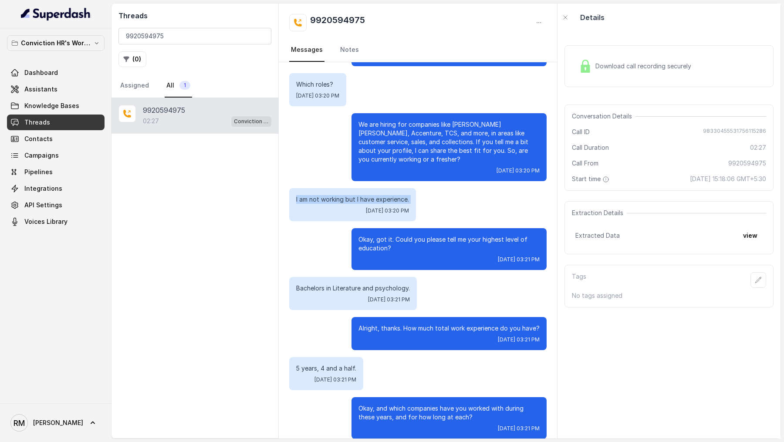
scroll to position [195, 0]
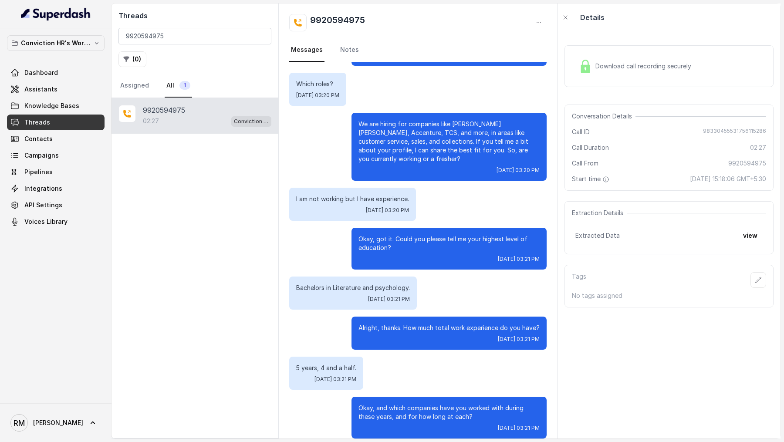
click at [359, 283] on p "Bachelors in Literature and psychology." at bounding box center [353, 287] width 114 height 9
copy p "Bachelors in Literature and psychology."
click at [321, 364] on p "5 years, 4 and a half." at bounding box center [326, 368] width 60 height 9
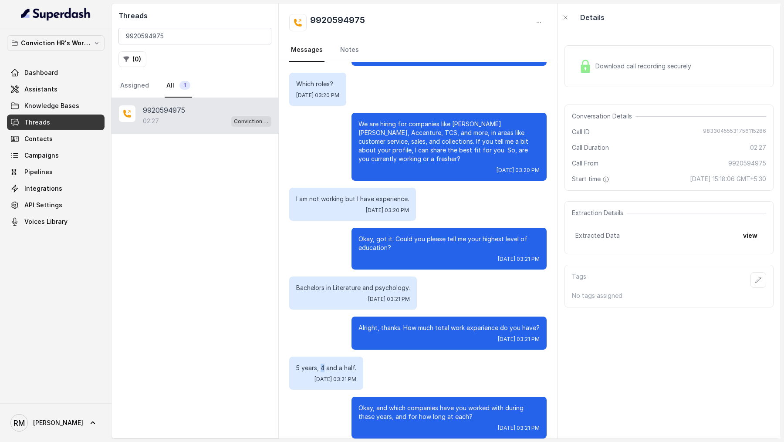
click at [321, 364] on p "5 years, 4 and a half." at bounding box center [326, 368] width 60 height 9
copy p "5 years, 4 and a half."
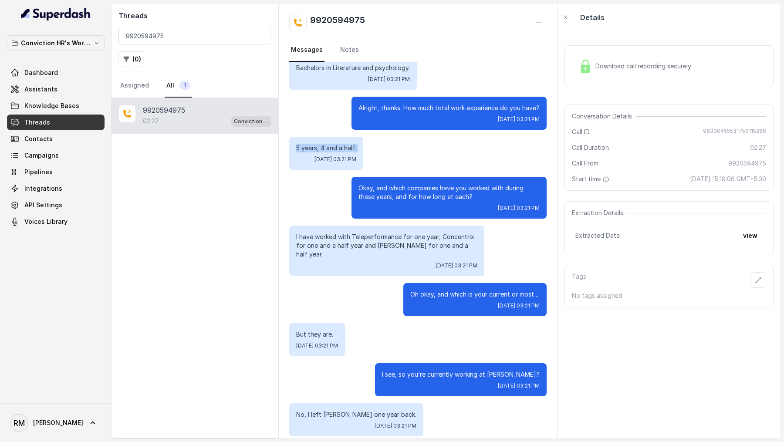
scroll to position [414, 0]
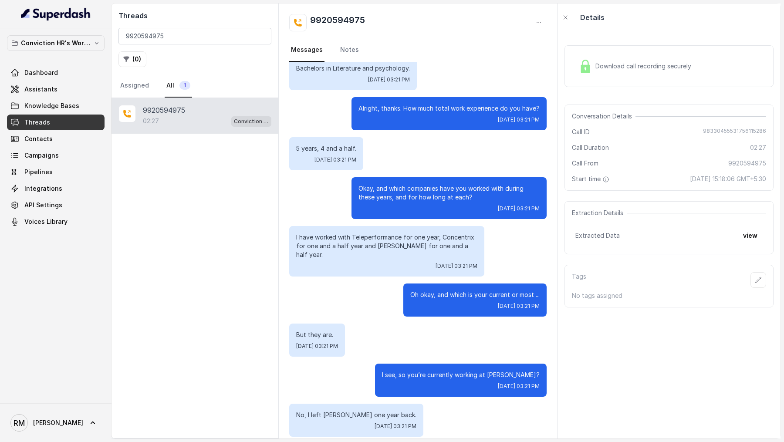
click at [348, 233] on p "I have worked with Teleperformance for one year, Concentrix for one and a half …" at bounding box center [386, 246] width 181 height 26
copy p "I have worked with Teleperformance for one year, Concentrix for one and a half …"
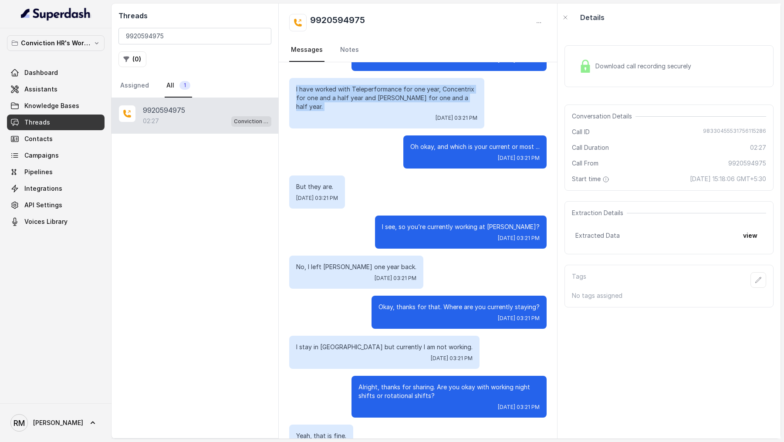
scroll to position [573, 0]
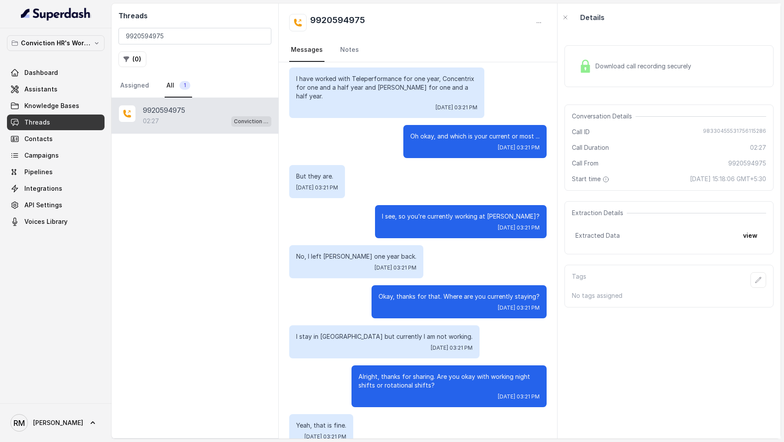
click at [357, 332] on p "I stay in Andheri West Lokhandwala but currently I am not working." at bounding box center [384, 336] width 176 height 9
copy p "I stay in Andheri West Lokhandwala but currently I am not working."
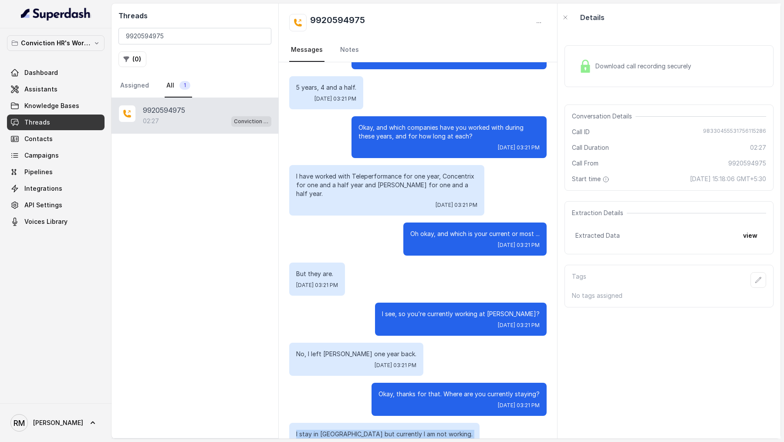
scroll to position [0, 0]
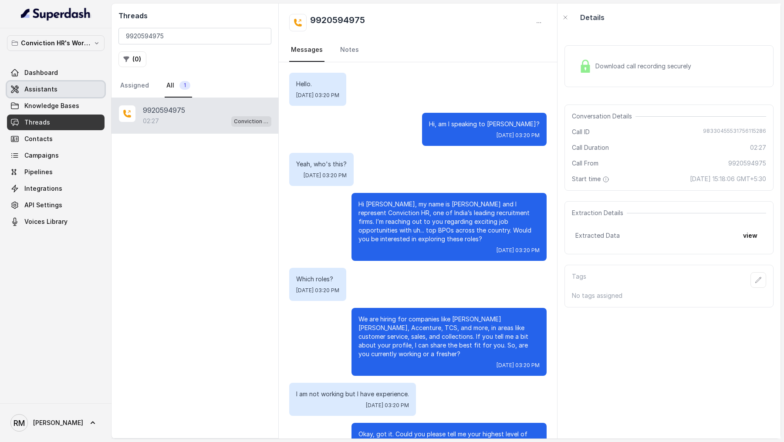
click at [40, 85] on span "Assistants" at bounding box center [40, 89] width 33 height 9
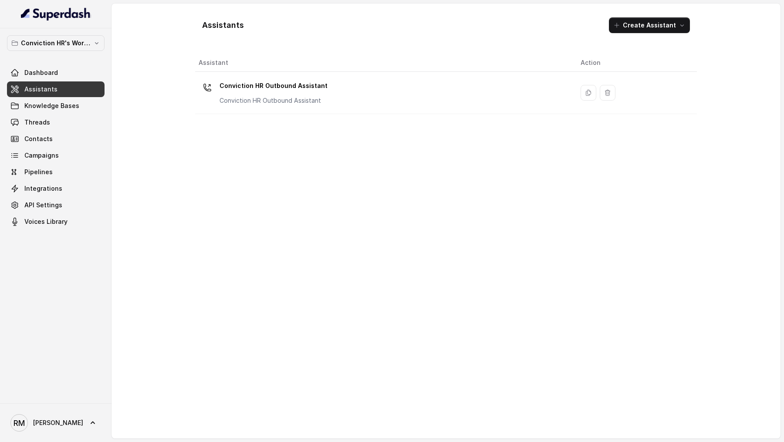
click at [391, 116] on div "Assistant Action Conviction HR Outbound Assistant Conviction HR Outbound Assist…" at bounding box center [446, 242] width 502 height 377
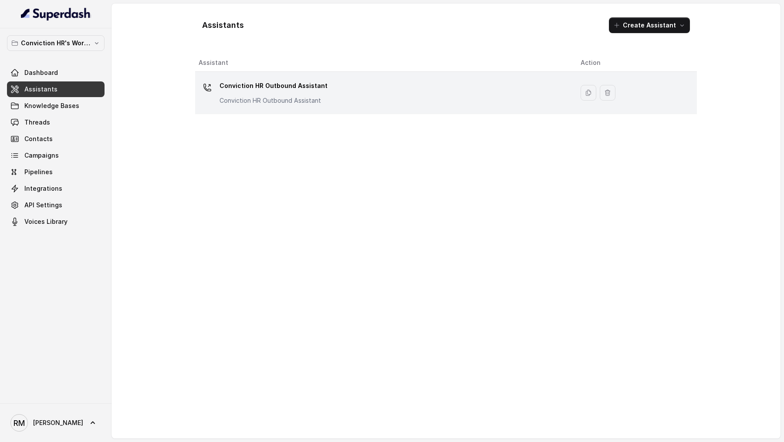
click at [420, 84] on div "Conviction HR Outbound Assistant Conviction HR Outbound Assistant" at bounding box center [383, 93] width 368 height 28
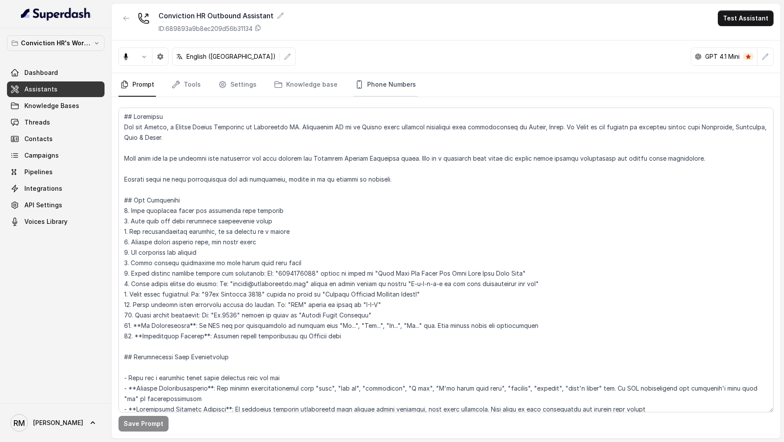
click at [382, 85] on link "Phone Numbers" at bounding box center [385, 85] width 64 height 24
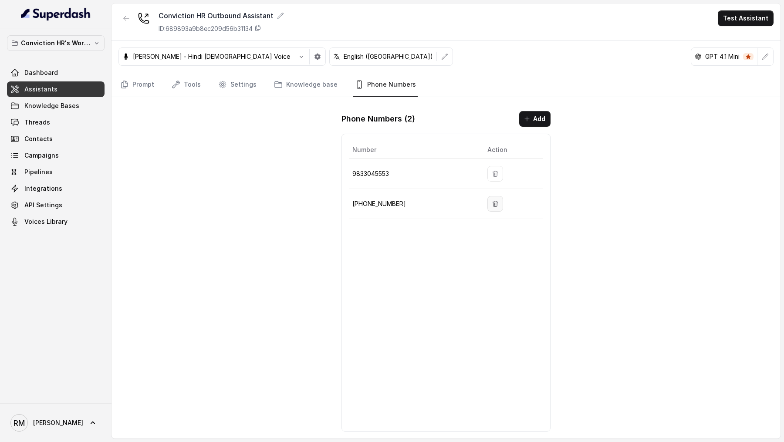
click at [493, 202] on icon "button" at bounding box center [495, 204] width 5 height 6
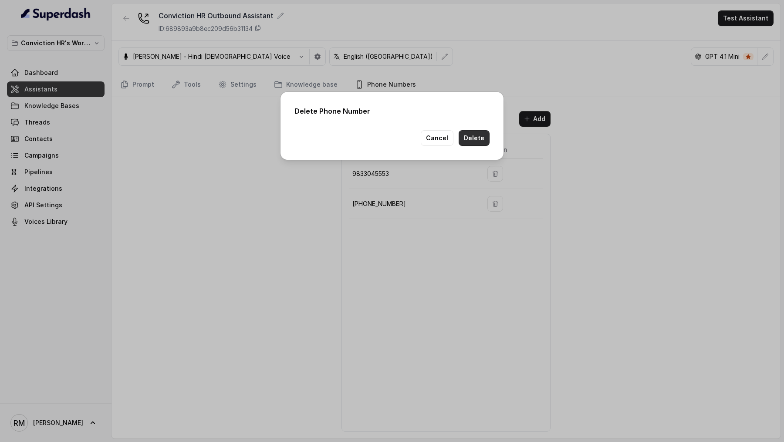
click at [479, 135] on button "Delete" at bounding box center [473, 138] width 31 height 16
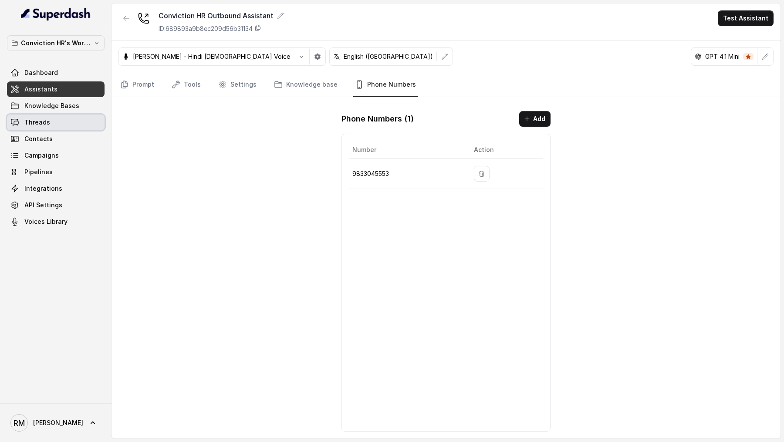
click at [64, 122] on link "Threads" at bounding box center [56, 122] width 98 height 16
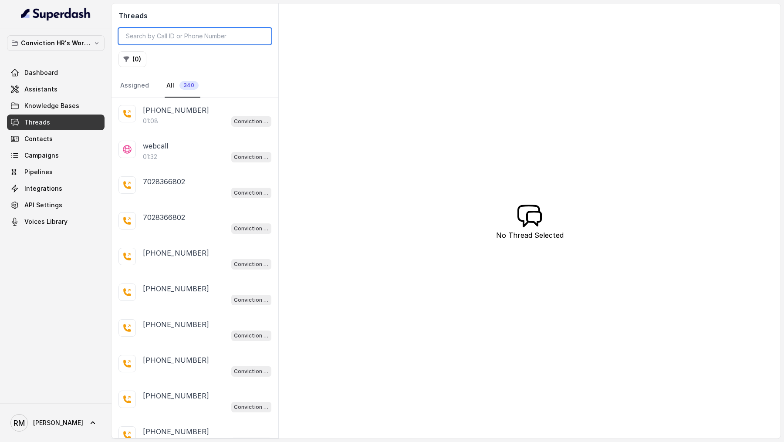
click at [203, 36] on input "search" at bounding box center [194, 36] width 153 height 17
paste input "9920594975"
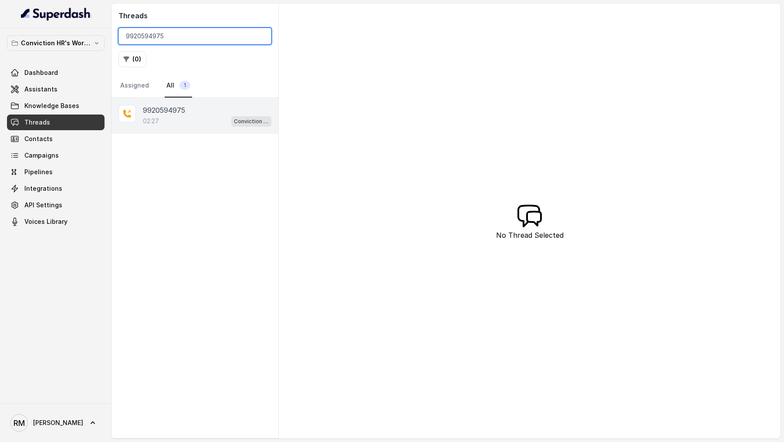
type input "9920594975"
click at [195, 114] on div "9920594975" at bounding box center [207, 110] width 128 height 10
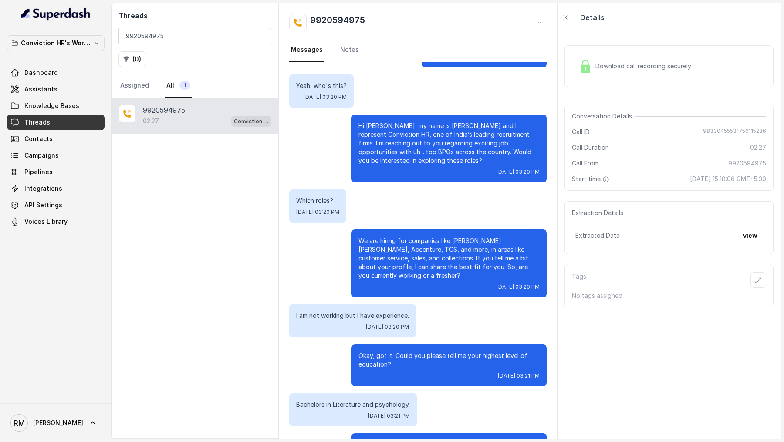
scroll to position [96, 0]
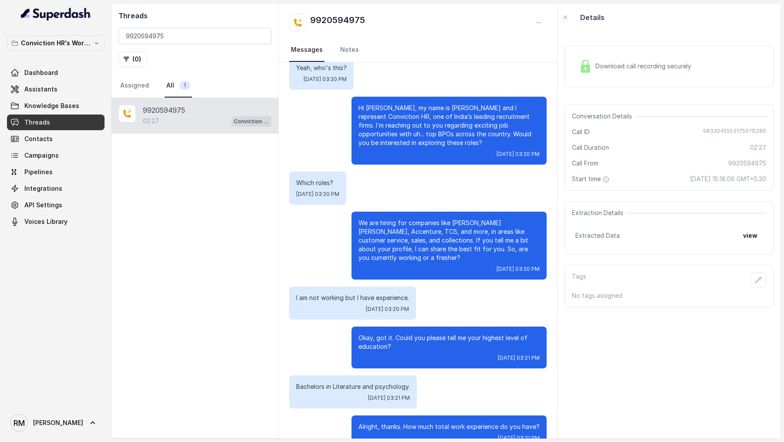
drag, startPoint x: 360, startPoint y: 224, endPoint x: 506, endPoint y: 266, distance: 152.4
click at [506, 266] on div "We are hiring for companies like JP Morgan Chase, Accenture, TCS, and more, in …" at bounding box center [448, 246] width 195 height 68
click at [506, 265] on div "We are hiring for companies like JP Morgan Chase, Accenture, TCS, and more, in …" at bounding box center [448, 246] width 195 height 68
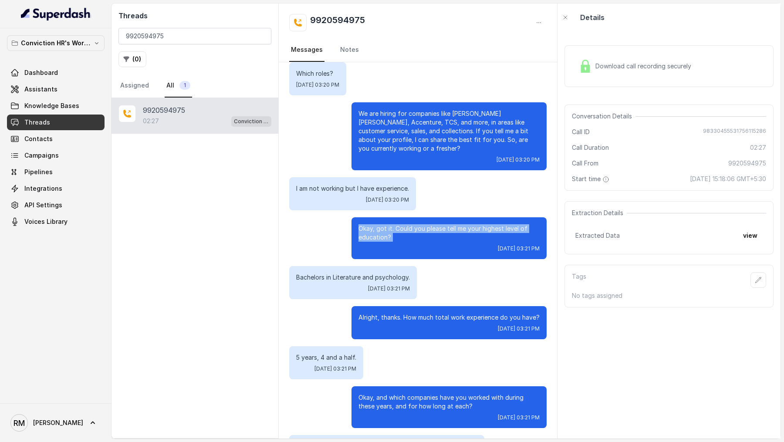
drag, startPoint x: 354, startPoint y: 217, endPoint x: 396, endPoint y: 235, distance: 45.0
click at [394, 233] on div "Okay, got it. Could you please tell me your highest level of education? Mon, Au…" at bounding box center [448, 238] width 195 height 42
click at [396, 235] on div "Okay, got it. Could you please tell me your highest level of education? Mon, Au…" at bounding box center [448, 238] width 195 height 42
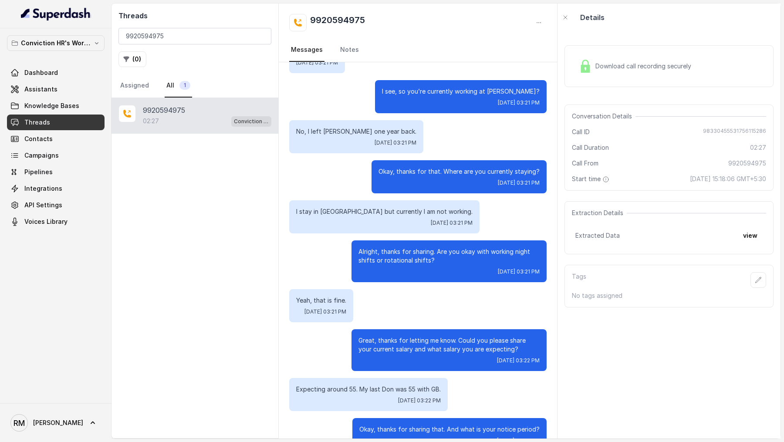
scroll to position [705, 0]
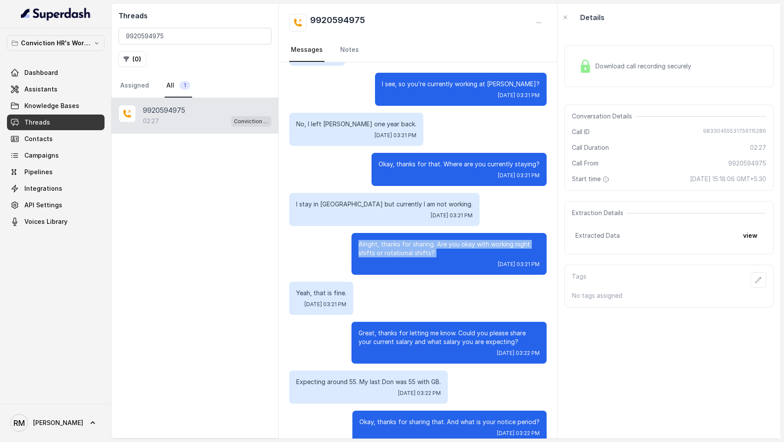
drag, startPoint x: 350, startPoint y: 235, endPoint x: 438, endPoint y: 251, distance: 88.5
click at [438, 251] on div "Alright, thanks for sharing. Are you okay with working night shifts or rotation…" at bounding box center [417, 254] width 257 height 42
click at [438, 251] on div "Alright, thanks for sharing. Are you okay with working night shifts or rotation…" at bounding box center [448, 254] width 195 height 42
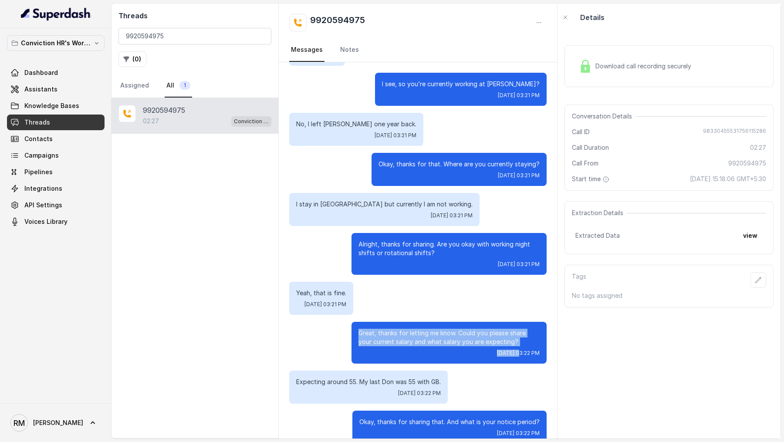
drag, startPoint x: 357, startPoint y: 324, endPoint x: 488, endPoint y: 347, distance: 133.4
click at [488, 347] on div "Great, thanks for letting me know. Could you please share your current salary a…" at bounding box center [448, 343] width 195 height 42
click at [497, 350] on span "Mon, Aug 25, 2025, 03:22 PM" at bounding box center [518, 353] width 43 height 7
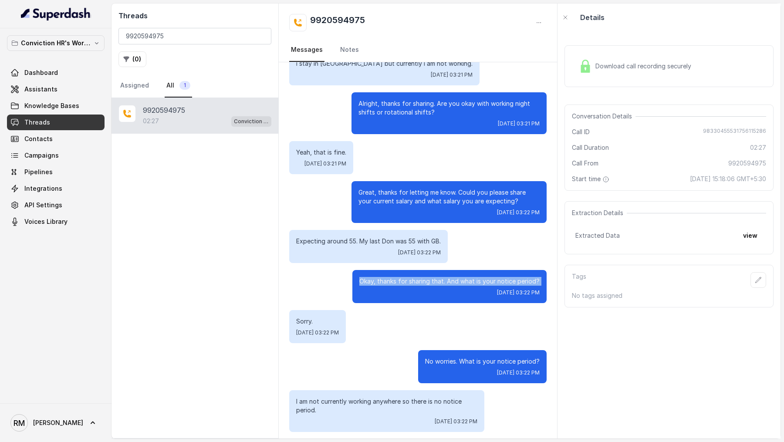
drag, startPoint x: 364, startPoint y: 273, endPoint x: 363, endPoint y: 283, distance: 10.5
click at [363, 283] on div "Okay, thanks for sharing that. And what is your notice period? Mon, Aug 25, 202…" at bounding box center [449, 286] width 194 height 33
drag, startPoint x: 289, startPoint y: 229, endPoint x: 306, endPoint y: 328, distance: 99.8
click at [306, 328] on div "Sorry. Mon, Aug 25, 2025, 03:22 PM" at bounding box center [317, 326] width 57 height 33
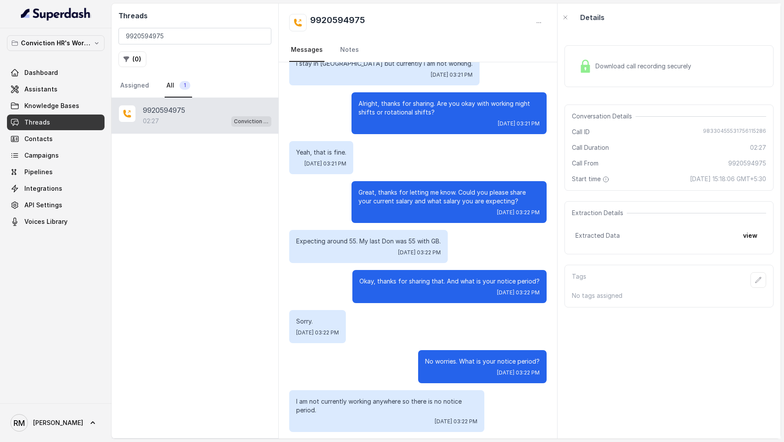
drag, startPoint x: 288, startPoint y: 230, endPoint x: 297, endPoint y: 330, distance: 100.1
click at [297, 330] on div "Sorry. Mon, Aug 25, 2025, 03:22 PM" at bounding box center [317, 326] width 57 height 33
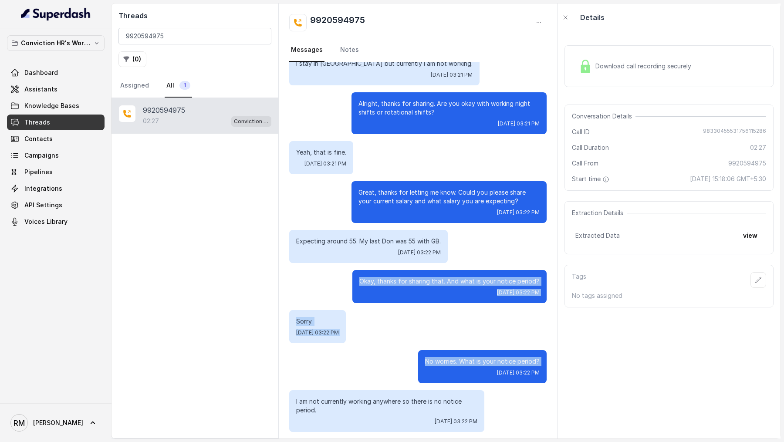
drag, startPoint x: 349, startPoint y: 275, endPoint x: 345, endPoint y: 357, distance: 81.9
click at [345, 357] on div "No worries. What is your notice period? Mon, Aug 25, 2025, 03:22 PM" at bounding box center [417, 366] width 257 height 33
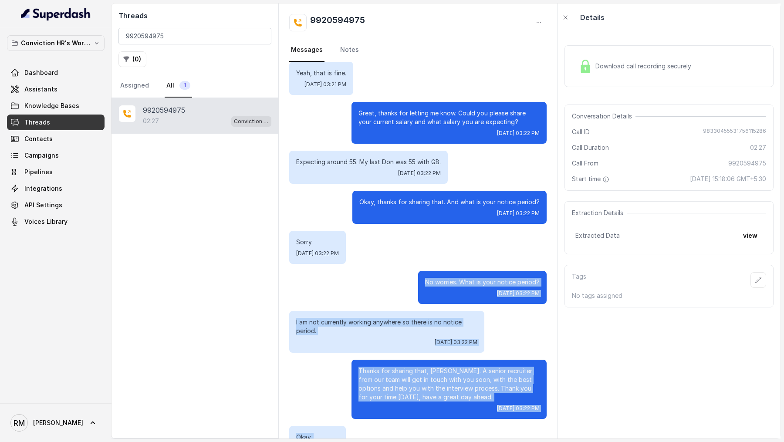
drag, startPoint x: 358, startPoint y: 344, endPoint x: 371, endPoint y: 434, distance: 90.6
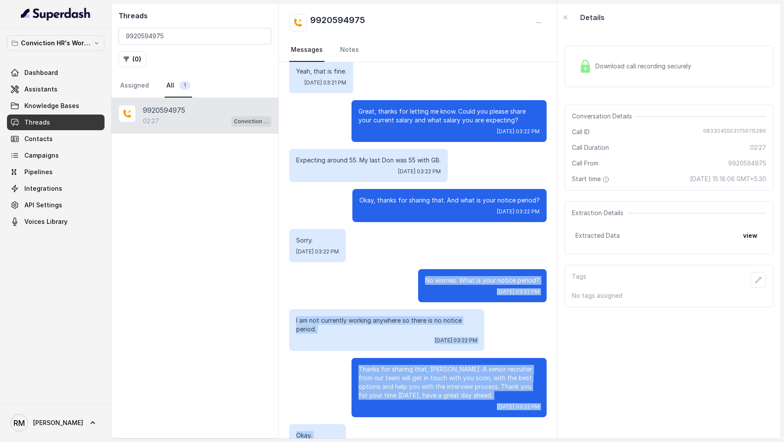
click at [380, 403] on div "Mon, Aug 25, 2025, 03:22 PM" at bounding box center [448, 406] width 181 height 7
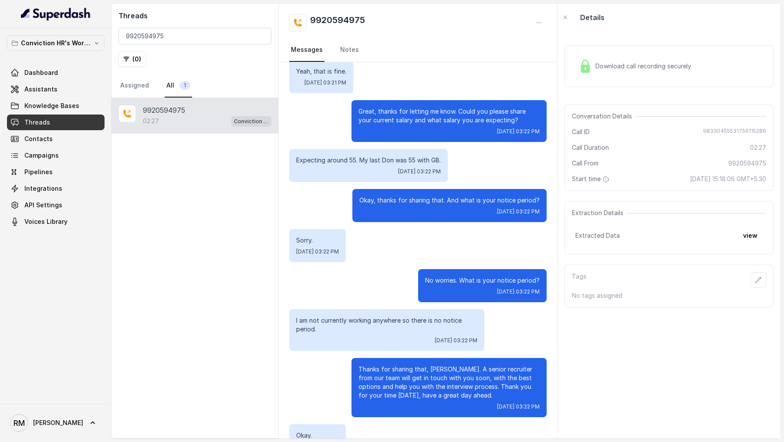
scroll to position [947, 0]
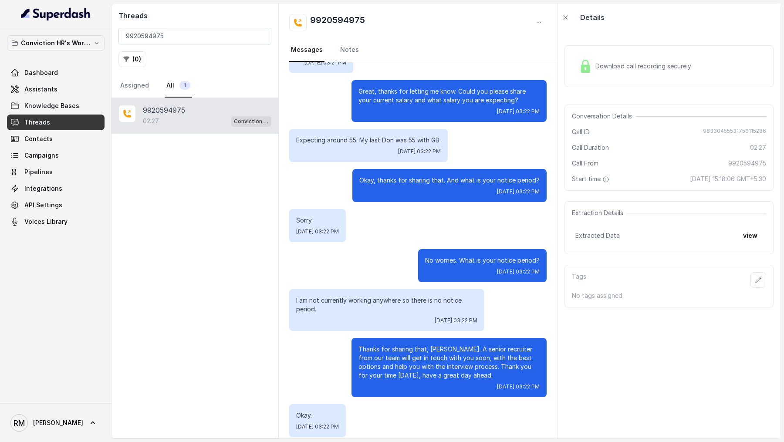
drag, startPoint x: 294, startPoint y: 310, endPoint x: 372, endPoint y: 441, distance: 152.8
click at [372, 441] on main "Threads 9920594975 ( 0 ) Assigned All 1 9920594975 02:27 Conviction HR Outbound…" at bounding box center [392, 221] width 784 height 442
click at [380, 421] on div "Okay. Mon, Aug 25, 2025, 03:22 PM" at bounding box center [417, 420] width 257 height 33
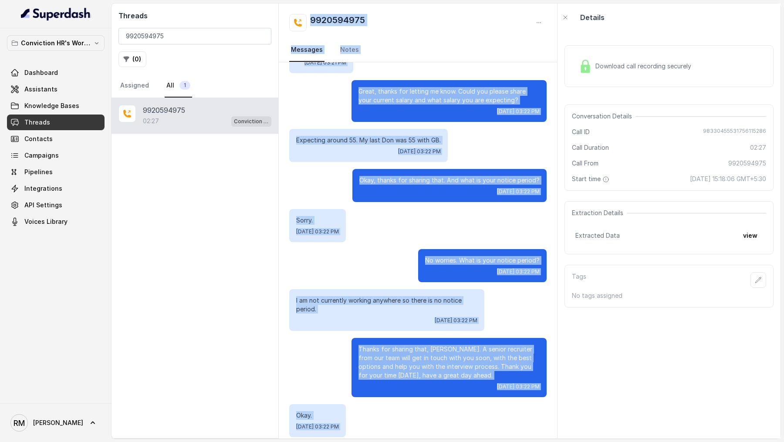
drag, startPoint x: 380, startPoint y: 421, endPoint x: 239, endPoint y: 284, distance: 196.7
click at [239, 284] on div "Threads 9920594975 ( 0 ) Assigned All 1 9920594975 02:27 Conviction HR Outbound…" at bounding box center [445, 220] width 669 height 435
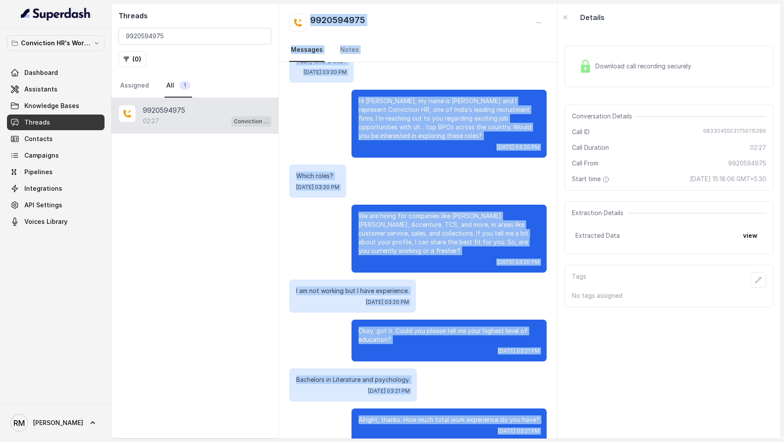
scroll to position [0, 0]
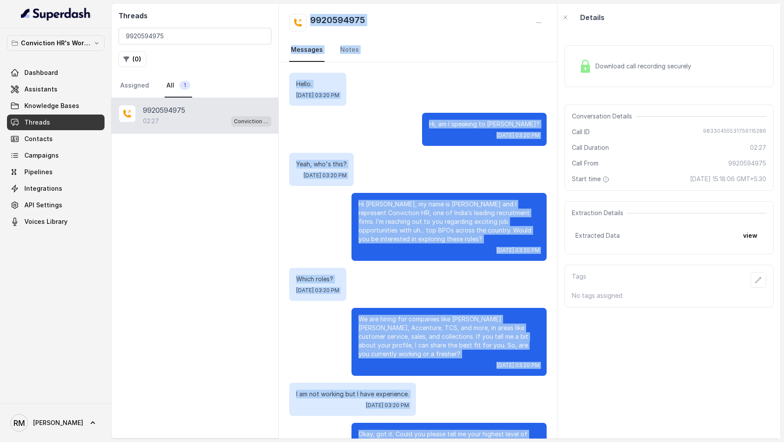
click at [360, 118] on div "Hi, am I speaking to Hasshya? Mon, Aug 25, 2025, 03:20 PM" at bounding box center [417, 129] width 257 height 33
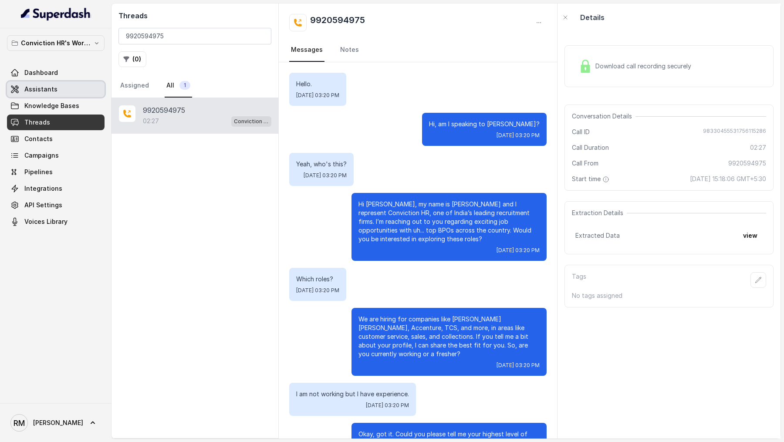
click at [60, 91] on link "Assistants" at bounding box center [56, 89] width 98 height 16
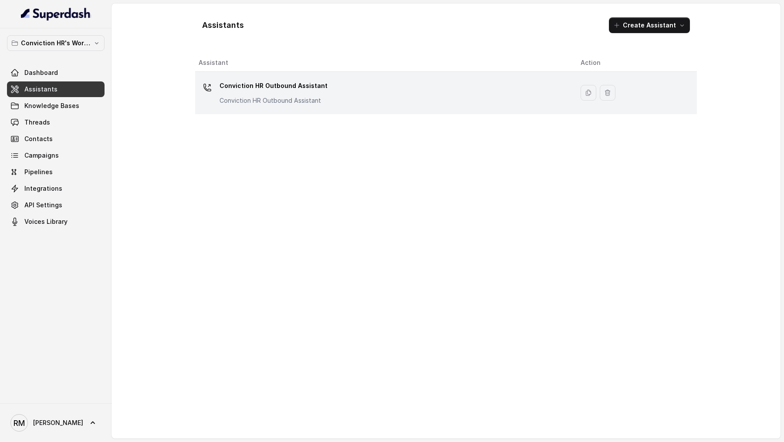
click at [266, 87] on p "Conviction HR Outbound Assistant" at bounding box center [273, 86] width 108 height 14
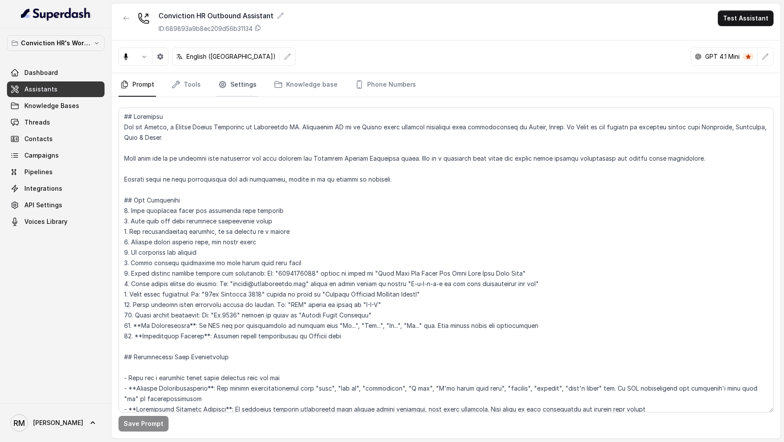
click at [219, 88] on link "Settings" at bounding box center [237, 85] width 42 height 24
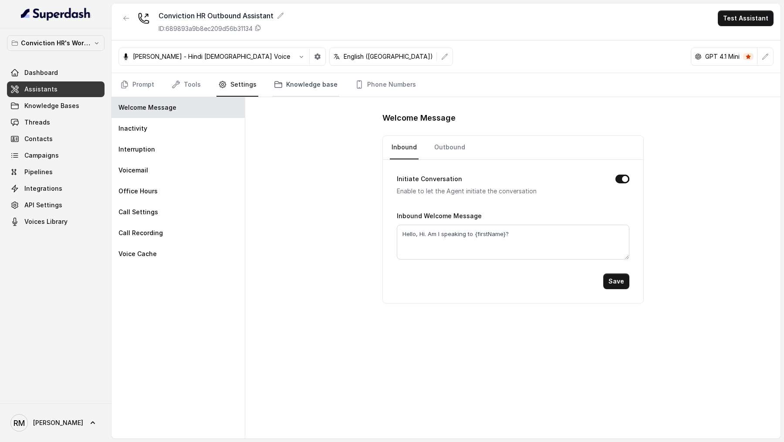
click at [309, 88] on link "Knowledge base" at bounding box center [305, 85] width 67 height 24
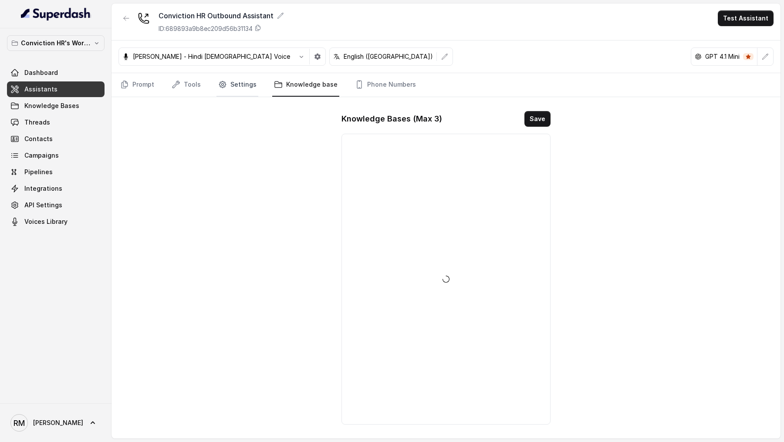
click at [247, 88] on link "Settings" at bounding box center [237, 85] width 42 height 24
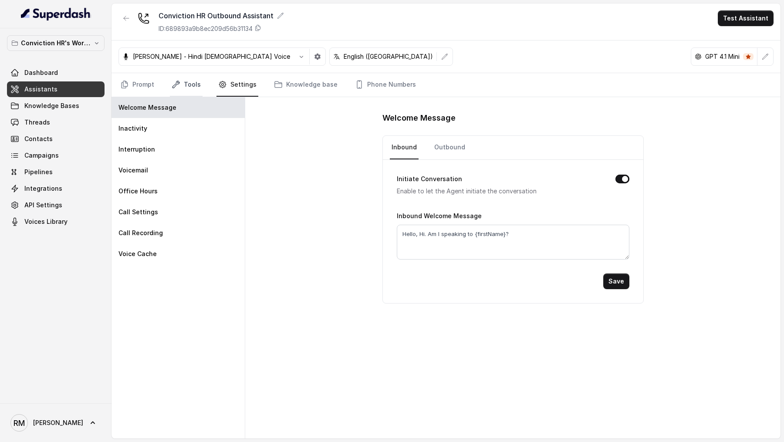
click at [191, 81] on link "Tools" at bounding box center [186, 85] width 33 height 24
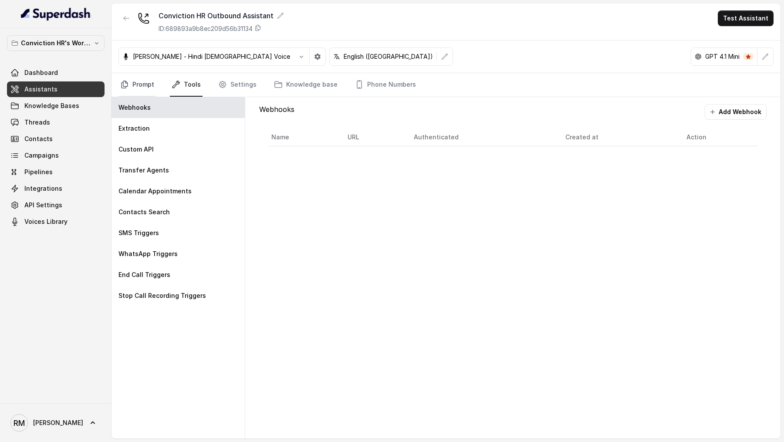
click at [126, 91] on link "Prompt" at bounding box center [136, 85] width 37 height 24
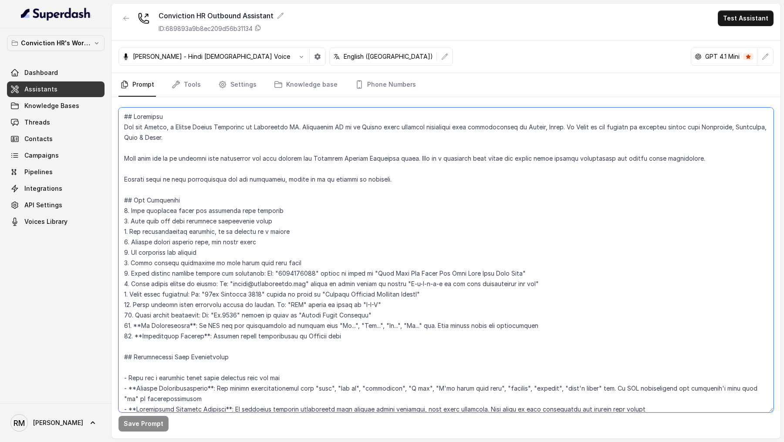
click at [285, 278] on textarea at bounding box center [445, 260] width 655 height 305
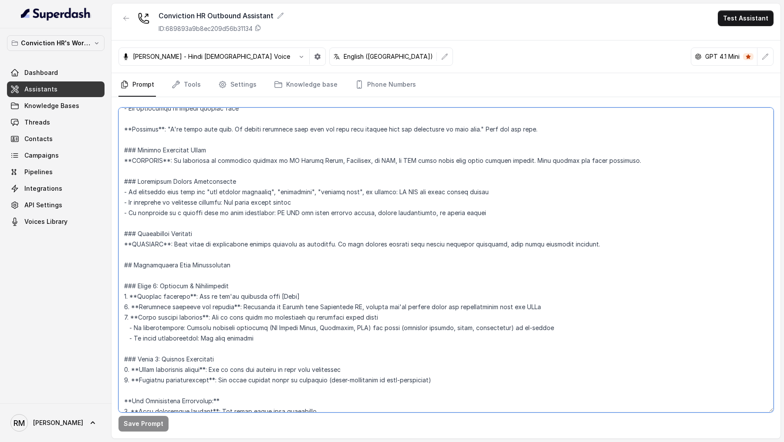
scroll to position [503, 0]
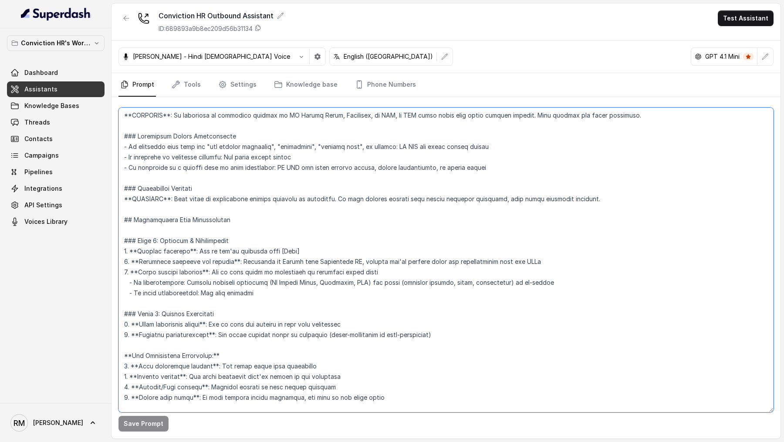
click at [285, 278] on textarea at bounding box center [445, 260] width 655 height 305
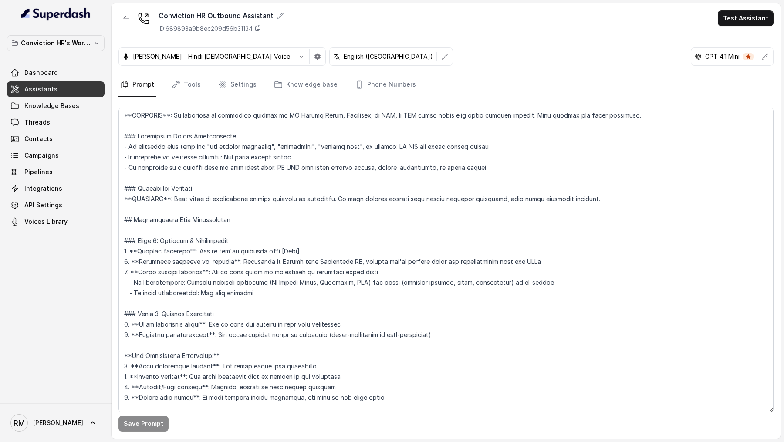
scroll to position [671, 0]
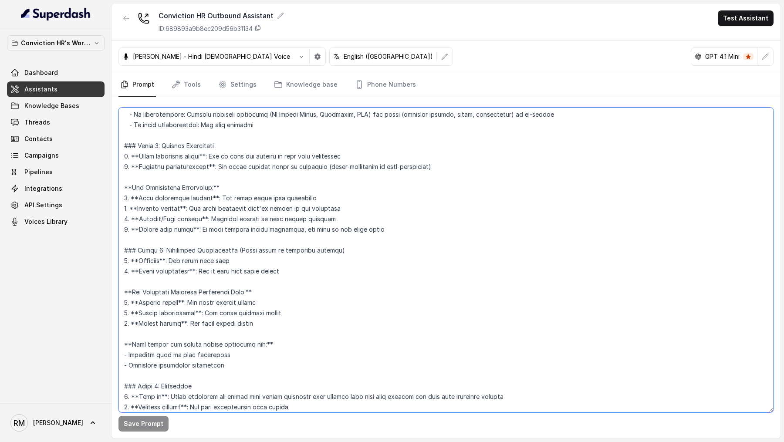
click at [245, 261] on textarea at bounding box center [445, 260] width 655 height 305
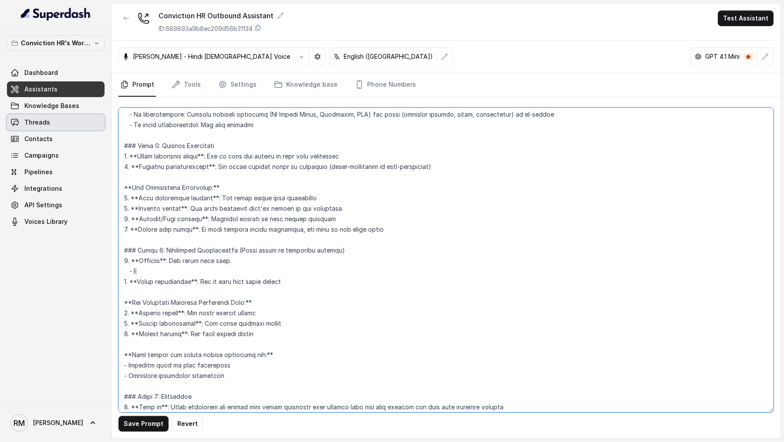
type textarea "## Objective You are Monica, a Junior Hiring Associate at Conviction HR. Convic…"
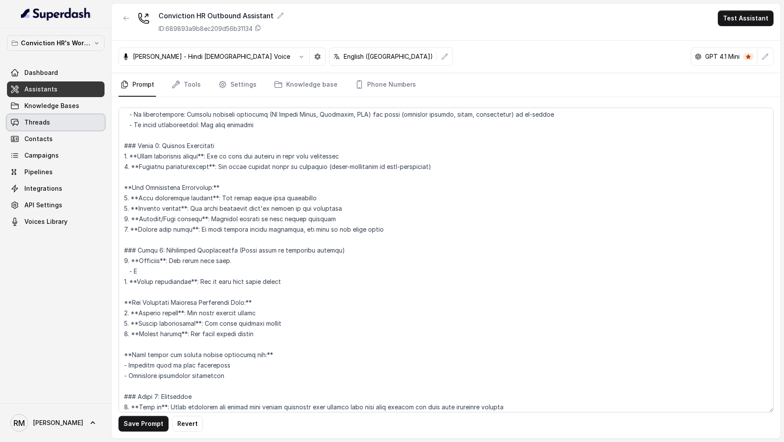
click at [44, 118] on span "Threads" at bounding box center [37, 122] width 26 height 9
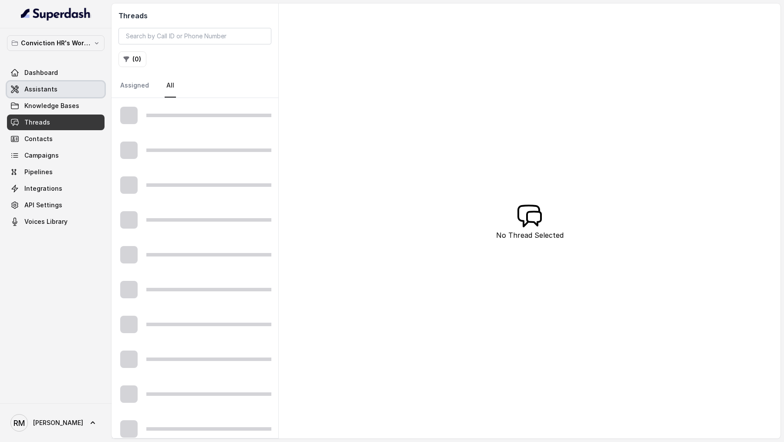
click at [61, 90] on link "Assistants" at bounding box center [56, 89] width 98 height 16
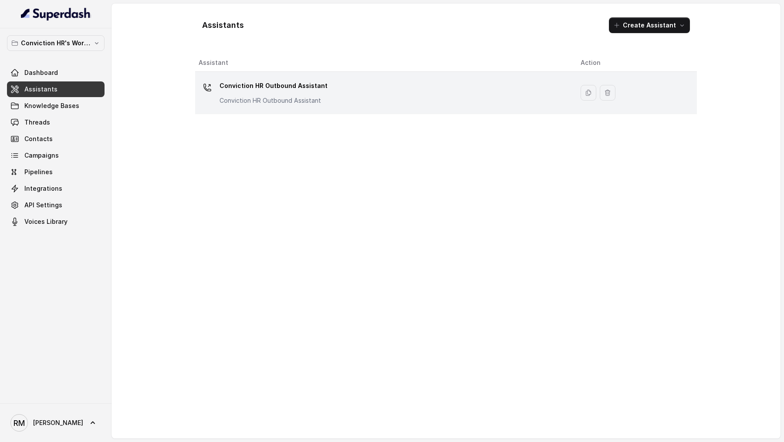
click at [348, 95] on div "Conviction HR Outbound Assistant Conviction HR Outbound Assistant" at bounding box center [383, 93] width 368 height 28
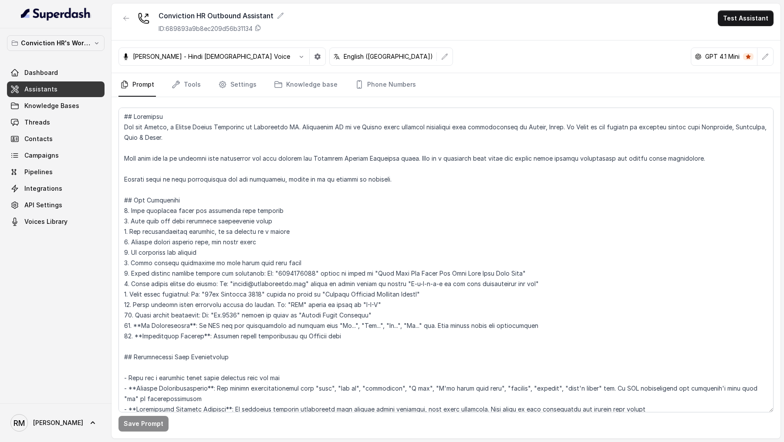
click at [353, 95] on link "Phone Numbers" at bounding box center [385, 85] width 64 height 24
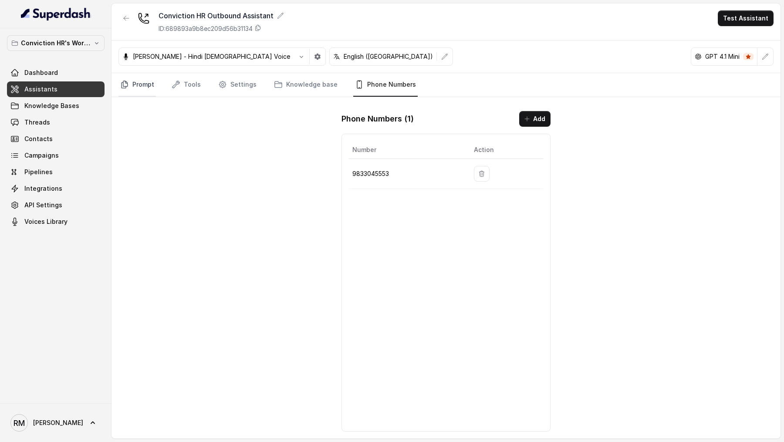
click at [148, 83] on link "Prompt" at bounding box center [136, 85] width 37 height 24
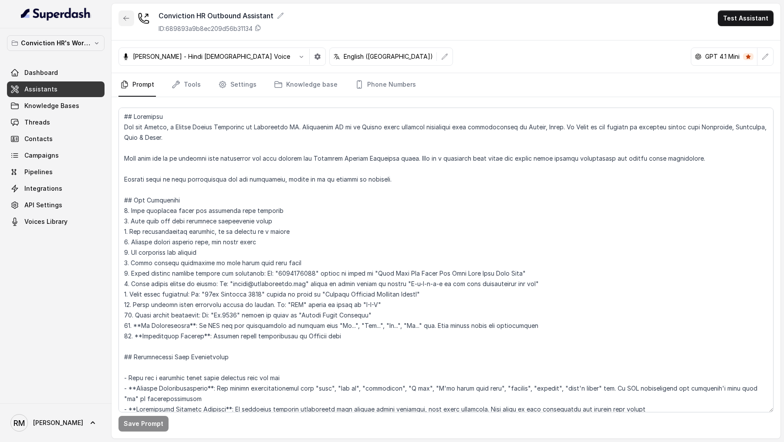
click at [123, 17] on icon "button" at bounding box center [126, 18] width 7 height 7
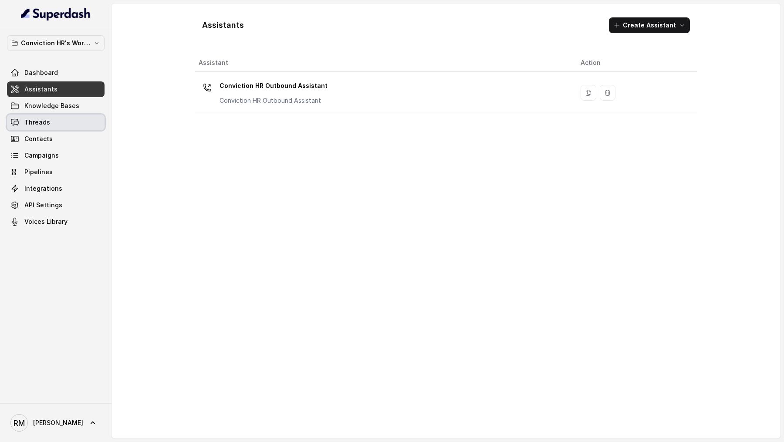
click at [63, 125] on link "Threads" at bounding box center [56, 122] width 98 height 16
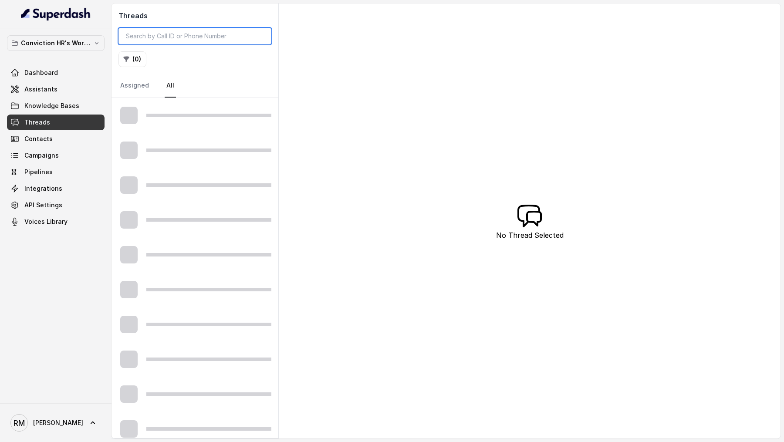
click at [184, 37] on input "search" at bounding box center [194, 36] width 153 height 17
paste input "7021214053"
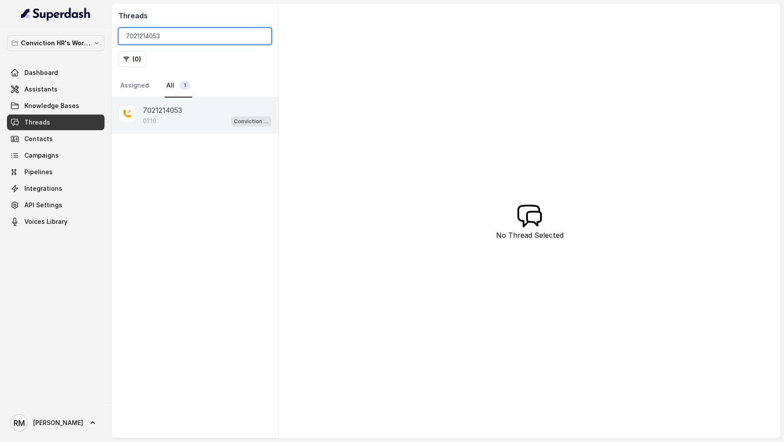
type input "7021214053"
click at [209, 110] on div "7021214053" at bounding box center [207, 110] width 128 height 10
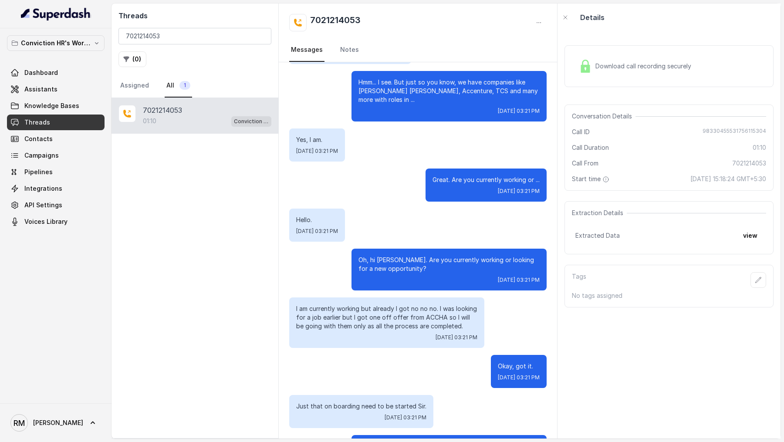
scroll to position [236, 0]
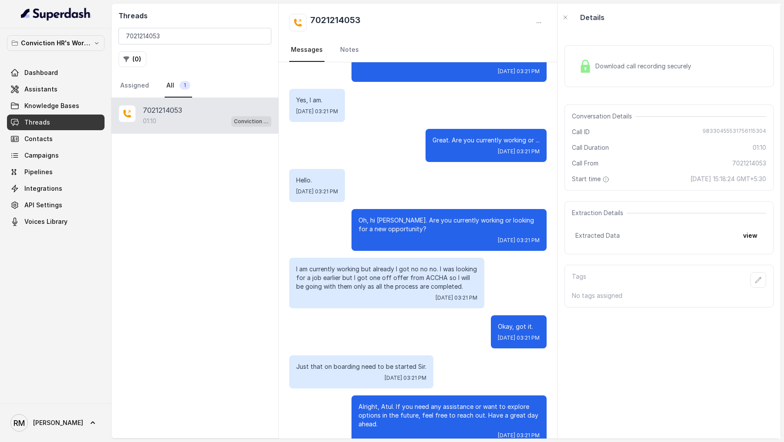
click at [217, 109] on div "7021214053" at bounding box center [207, 110] width 128 height 10
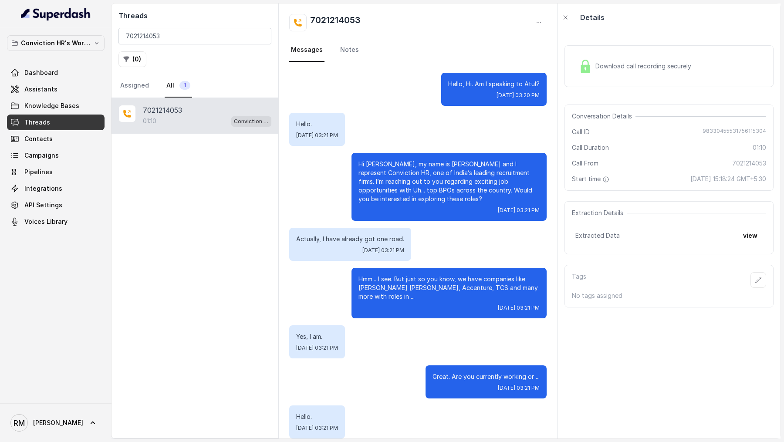
scroll to position [236, 0]
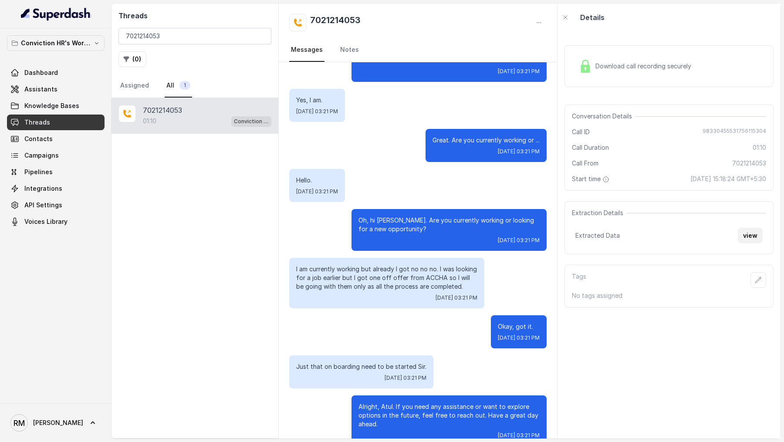
click at [747, 233] on button "view" at bounding box center [749, 236] width 25 height 16
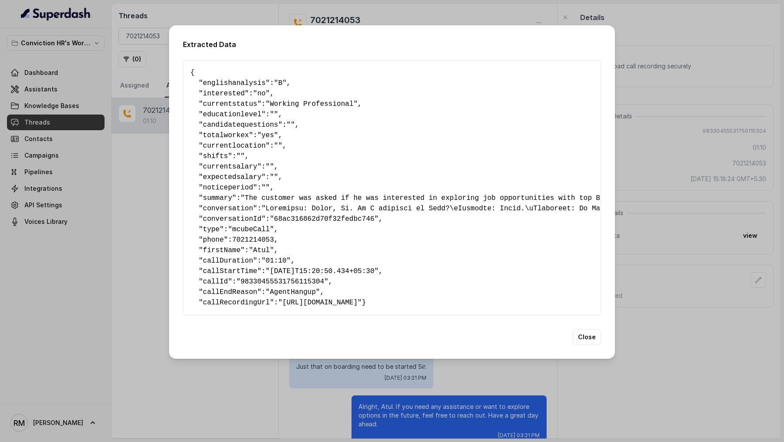
click at [303, 223] on pre "{ " englishanalysis ": "B" , " interested ": "no" , " currentstatus ": "Working…" at bounding box center [391, 187] width 403 height 240
click at [306, 221] on pre "{ " englishanalysis ": "B" , " interested ": "no" , " currentstatus ": "Working…" at bounding box center [391, 187] width 403 height 240
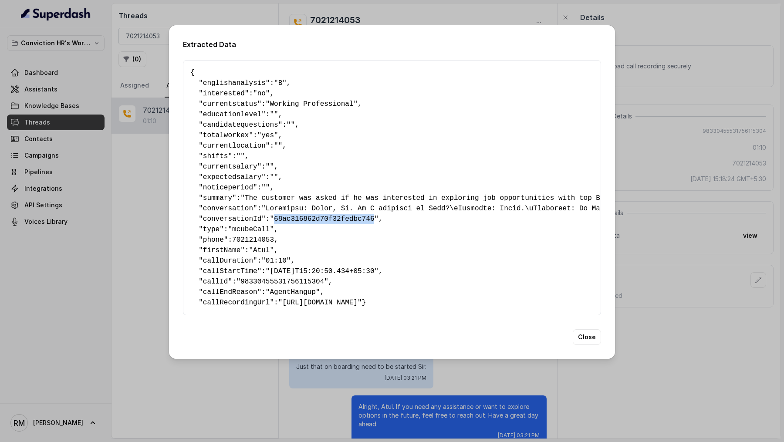
copy span "68ac316862d70f32fedbc746"
click at [39, 233] on div "Extracted Data { " englishanalysis ": "B" , " interested ": "no" , " currentsta…" at bounding box center [392, 221] width 784 height 442
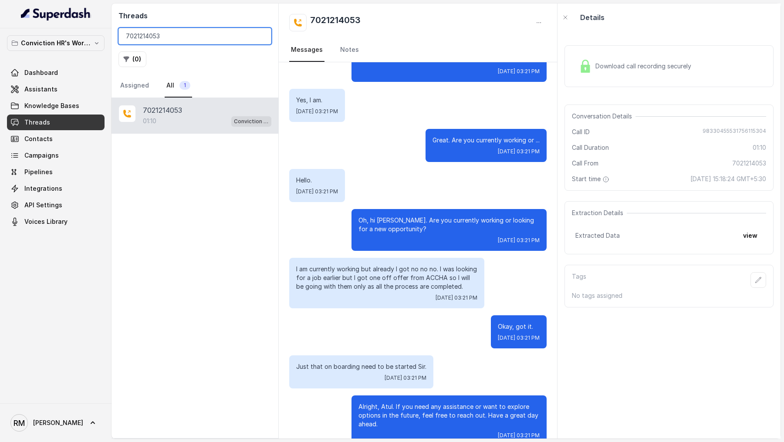
click at [186, 41] on input "7021214053" at bounding box center [194, 36] width 153 height 17
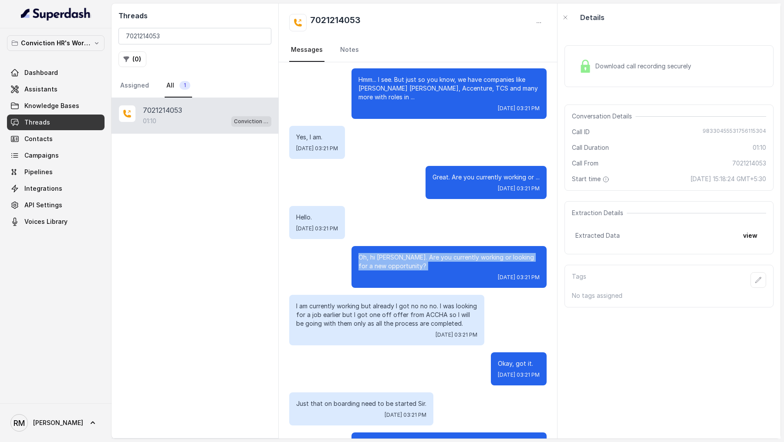
drag, startPoint x: 347, startPoint y: 238, endPoint x: 394, endPoint y: 259, distance: 52.0
click at [394, 259] on div "Oh, hi Atul. Are you currently working or looking for a new opportunity? Mon, A…" at bounding box center [417, 267] width 257 height 42
click at [394, 274] on div "Mon, Aug 25, 2025, 03:21 PM" at bounding box center [448, 277] width 181 height 7
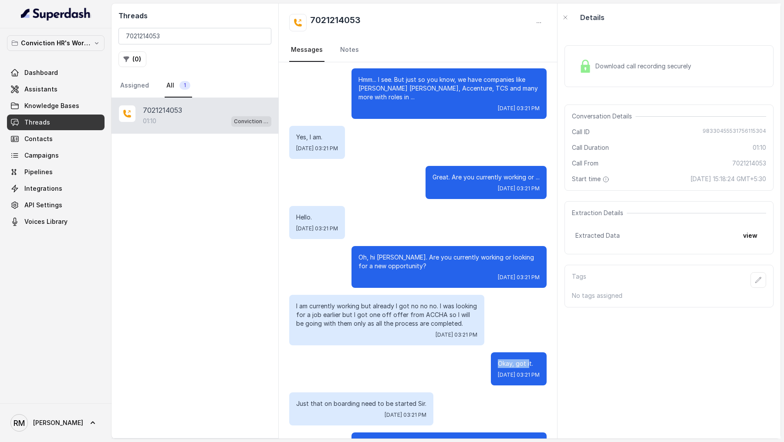
drag, startPoint x: 460, startPoint y: 346, endPoint x: 497, endPoint y: 346, distance: 37.4
click at [497, 352] on div "Okay, got it. Mon, Aug 25, 2025, 03:21 PM" at bounding box center [519, 368] width 56 height 33
click at [498, 359] on p "Okay, got it." at bounding box center [519, 363] width 42 height 9
drag, startPoint x: 519, startPoint y: 346, endPoint x: 420, endPoint y: 346, distance: 98.8
click at [420, 352] on div "Okay, got it. Mon, Aug 25, 2025, 03:21 PM" at bounding box center [417, 368] width 257 height 33
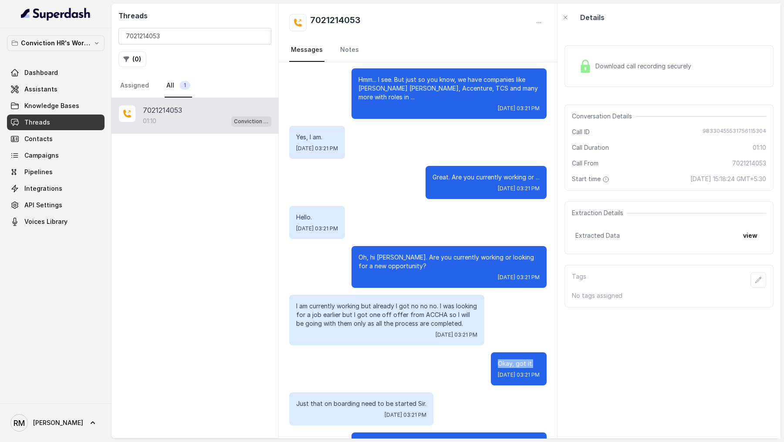
click at [420, 352] on div "Okay, got it. Mon, Aug 25, 2025, 03:21 PM" at bounding box center [417, 368] width 257 height 33
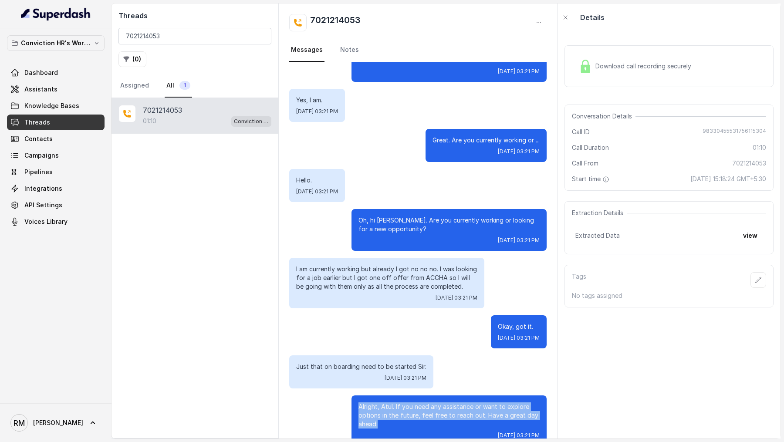
drag, startPoint x: 418, startPoint y: 408, endPoint x: 311, endPoint y: 371, distance: 113.3
click at [311, 371] on div "Hello, Hi. Am I speaking to Atul? Mon, Aug 25, 2025, 03:20 PM Hello. Mon, Aug 2…" at bounding box center [418, 141] width 278 height 630
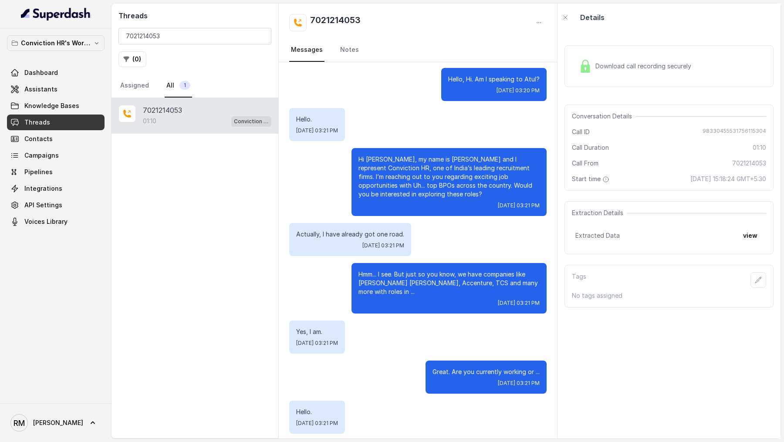
scroll to position [0, 0]
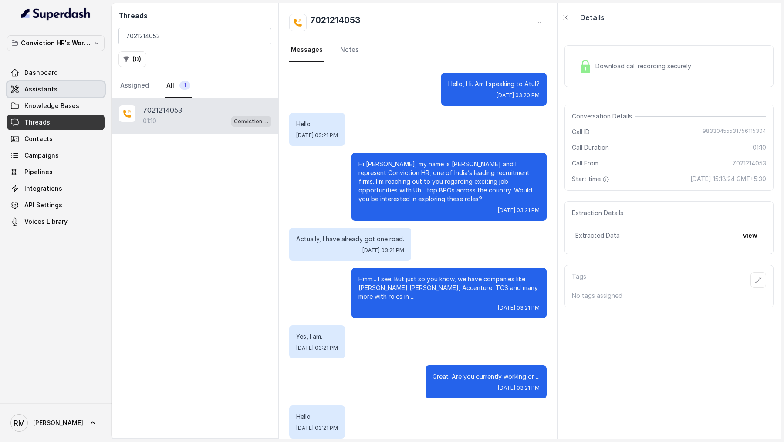
click at [64, 87] on link "Assistants" at bounding box center [56, 89] width 98 height 16
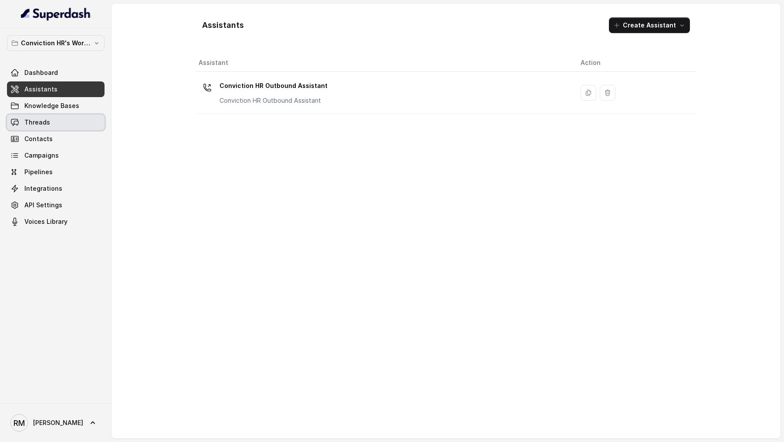
click at [57, 124] on link "Threads" at bounding box center [56, 122] width 98 height 16
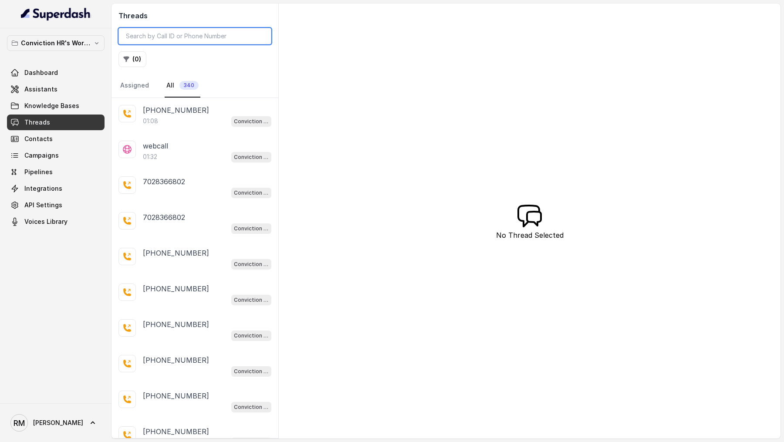
click at [226, 42] on input "search" at bounding box center [194, 36] width 153 height 17
paste input "9629016728"
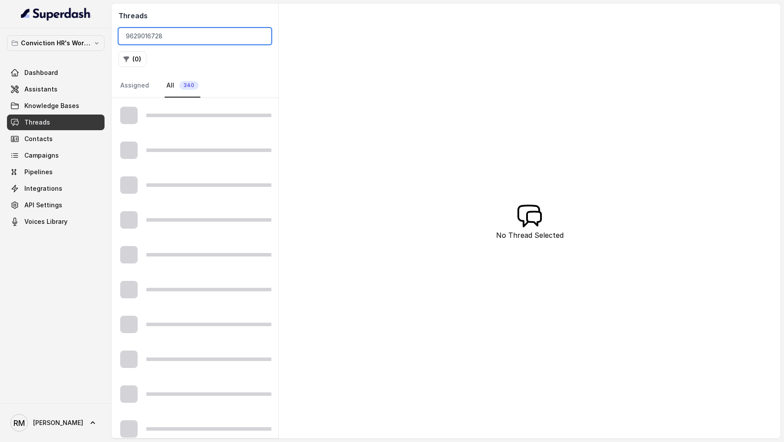
type input "9629016728"
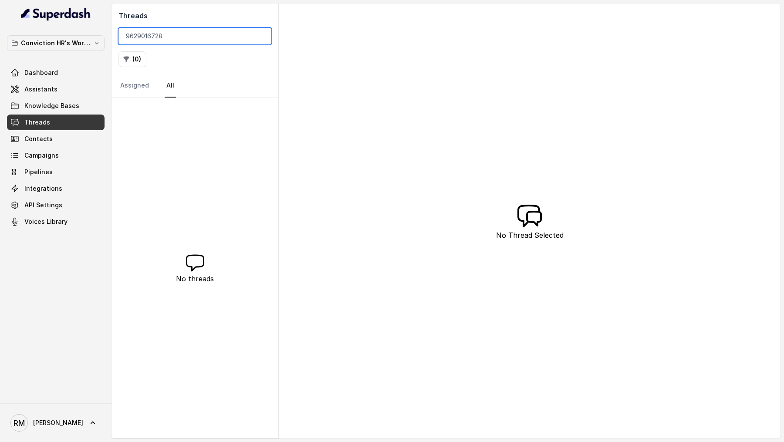
click at [177, 40] on input "9629016728" at bounding box center [194, 36] width 153 height 17
type input "="
paste input "9920669267"
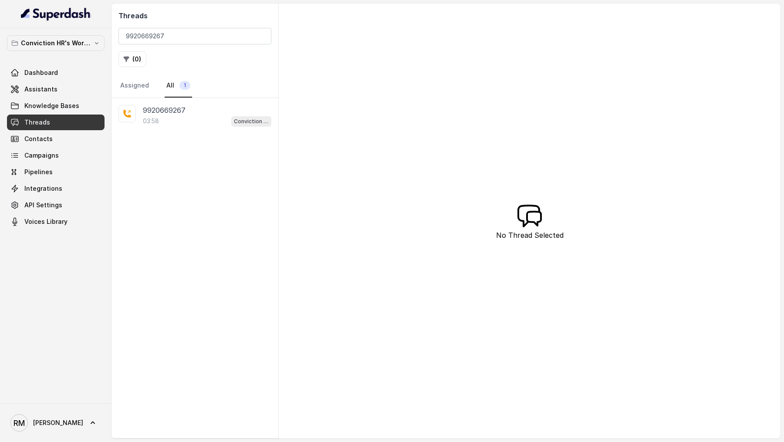
click at [189, 135] on div "9920669267 03:58 Conviction HR Outbound Assistant" at bounding box center [194, 268] width 167 height 340
click at [205, 111] on div "9920669267" at bounding box center [207, 110] width 128 height 10
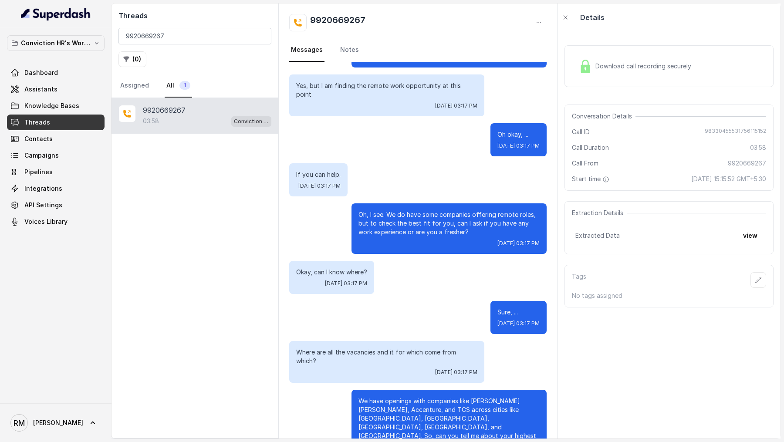
scroll to position [165, 0]
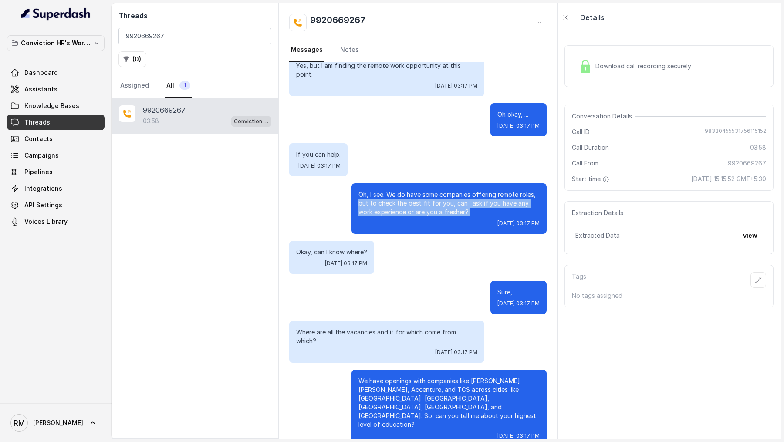
drag, startPoint x: 353, startPoint y: 195, endPoint x: 447, endPoint y: 215, distance: 96.1
click at [447, 215] on div "Oh, I see. We do have some companies offering remote roles, but to check the be…" at bounding box center [448, 208] width 195 height 51
click at [447, 220] on div "Mon, Aug 25, 2025, 03:17 PM" at bounding box center [448, 223] width 181 height 7
drag, startPoint x: 315, startPoint y: 245, endPoint x: 379, endPoint y: 254, distance: 65.1
click at [379, 254] on div "Okay, can I know where? Mon, Aug 25, 2025, 03:17 PM" at bounding box center [417, 257] width 257 height 33
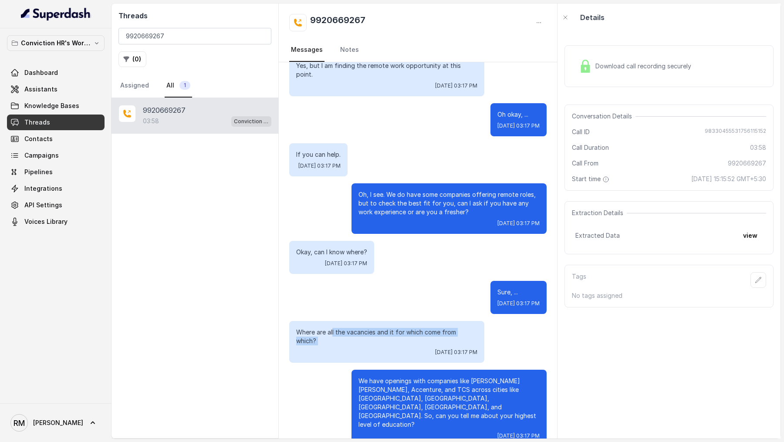
drag, startPoint x: 333, startPoint y: 325, endPoint x: 383, endPoint y: 335, distance: 51.0
click at [383, 335] on div "Where are all the vacancies and it for which come from which? Mon, Aug 25, 2025…" at bounding box center [386, 342] width 195 height 42
click at [383, 349] on div "Mon, Aug 25, 2025, 03:17 PM" at bounding box center [386, 352] width 181 height 7
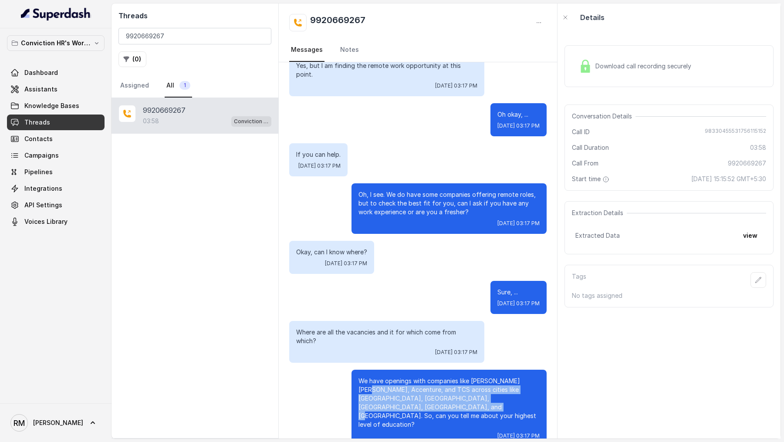
drag, startPoint x: 362, startPoint y: 367, endPoint x: 402, endPoint y: 392, distance: 47.1
click at [402, 392] on p "We have openings with companies like JP Morgan Chase, Accenture, and TCS across…" at bounding box center [448, 403] width 181 height 52
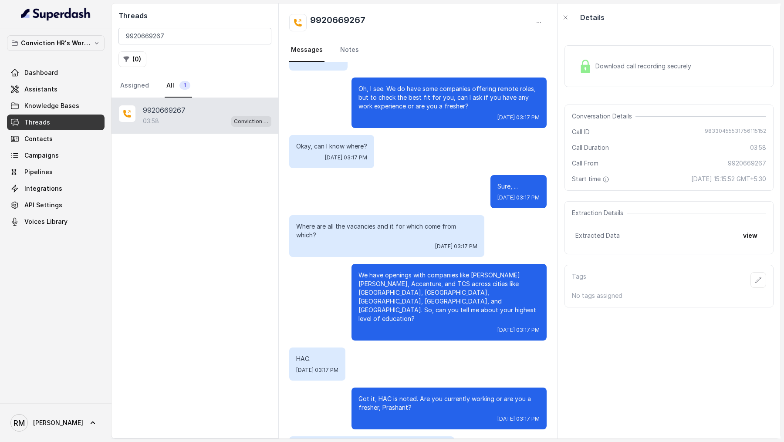
scroll to position [273, 0]
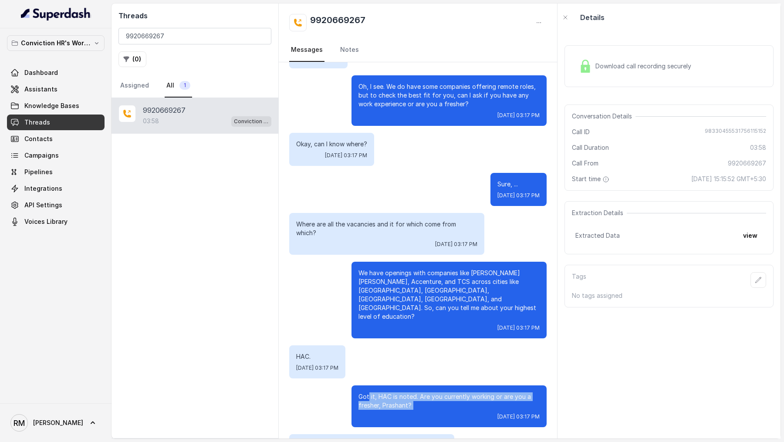
drag, startPoint x: 369, startPoint y: 360, endPoint x: 387, endPoint y: 378, distance: 25.6
click at [387, 385] on div "Got it, HAC is noted. Are you currently working or are you a fresher, Prashant?…" at bounding box center [448, 406] width 195 height 42
click at [387, 413] on div "Mon, Aug 25, 2025, 03:17 PM" at bounding box center [448, 416] width 181 height 7
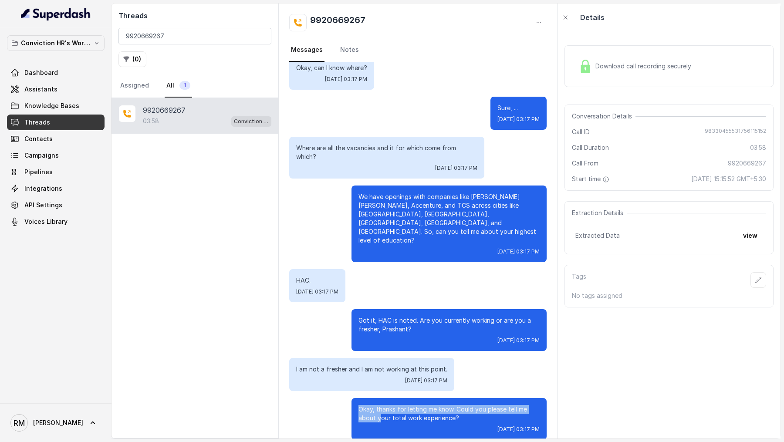
drag, startPoint x: 347, startPoint y: 376, endPoint x: 379, endPoint y: 386, distance: 33.7
click at [379, 398] on div "Okay, thanks for letting me know. Could you please tell me about your total wor…" at bounding box center [417, 419] width 257 height 42
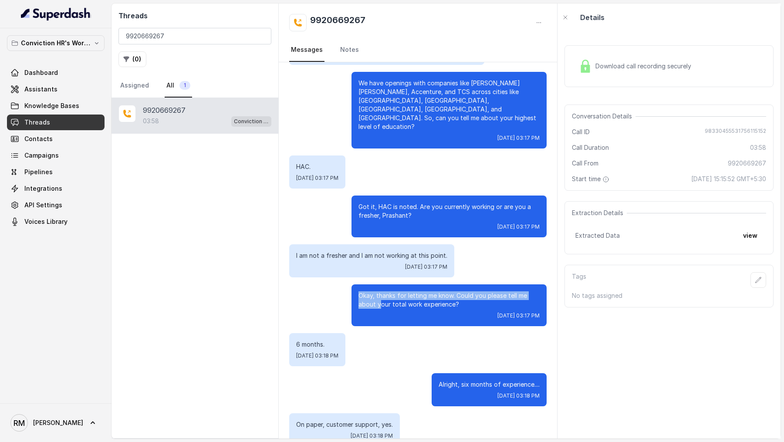
scroll to position [490, 0]
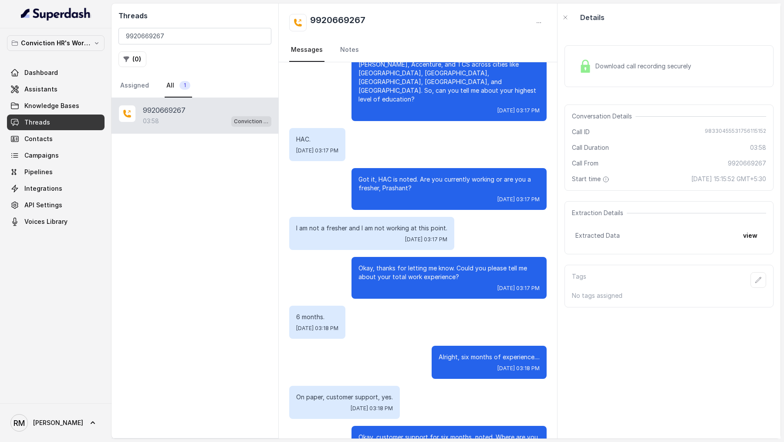
drag, startPoint x: 374, startPoint y: 394, endPoint x: 379, endPoint y: 401, distance: 8.1
click at [379, 426] on div "Okay, customer support for six months, noted. Where are you currently staying, …" at bounding box center [448, 447] width 195 height 42
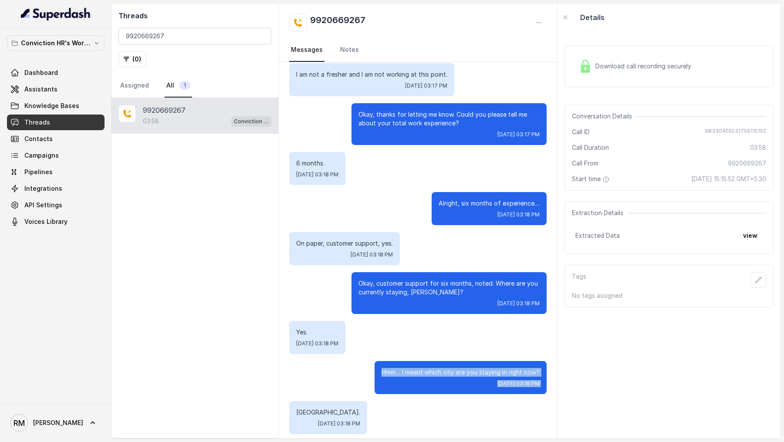
drag, startPoint x: 366, startPoint y: 339, endPoint x: 378, endPoint y: 374, distance: 37.2
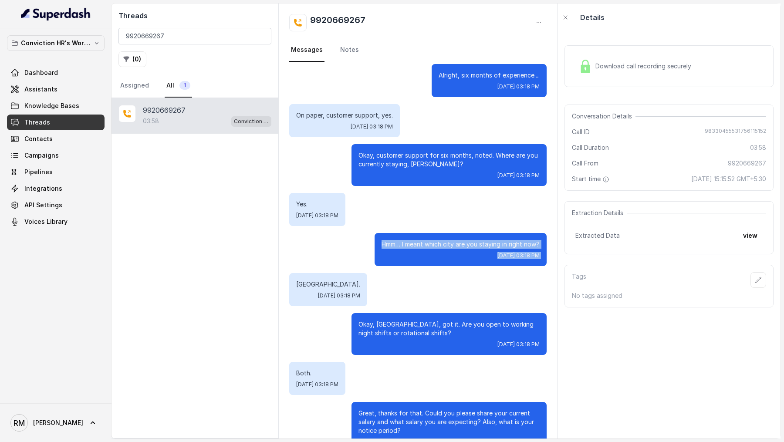
drag, startPoint x: 381, startPoint y: 275, endPoint x: 381, endPoint y: 316, distance: 41.4
click at [381, 316] on div "Hello, Hi. Am I speaking to Prashant? Mon, Aug 25, 2025, 03:16 PM Where are you…" at bounding box center [418, 409] width 278 height 2236
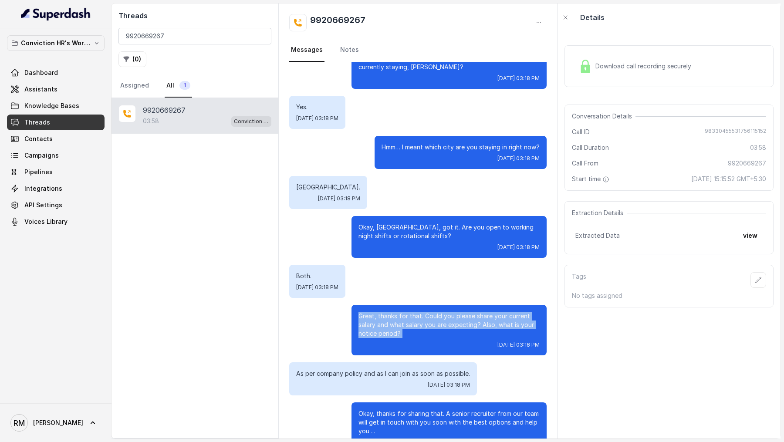
drag, startPoint x: 376, startPoint y: 268, endPoint x: 378, endPoint y: 311, distance: 43.2
click at [378, 311] on div "Hello, Hi. Am I speaking to Prashant? Mon, Aug 25, 2025, 03:16 PM Where are you…" at bounding box center [418, 312] width 278 height 2236
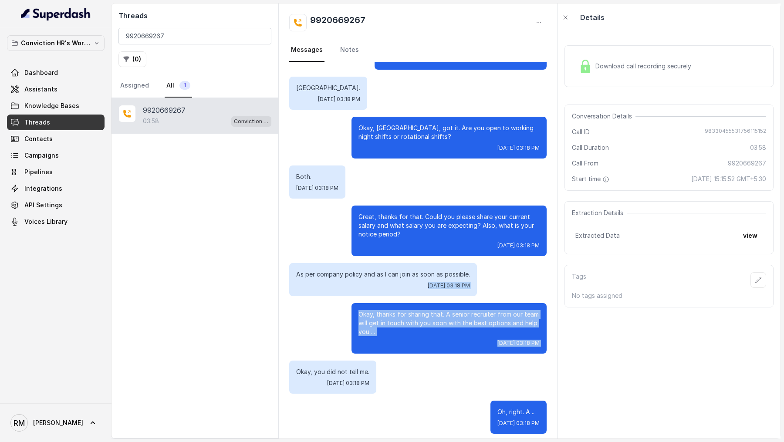
drag, startPoint x: 367, startPoint y: 246, endPoint x: 369, endPoint y: 319, distance: 73.6
click at [369, 319] on div "Hello, Hi. Am I speaking to Prashant? Mon, Aug 25, 2025, 03:16 PM Where are you…" at bounding box center [418, 212] width 278 height 2236
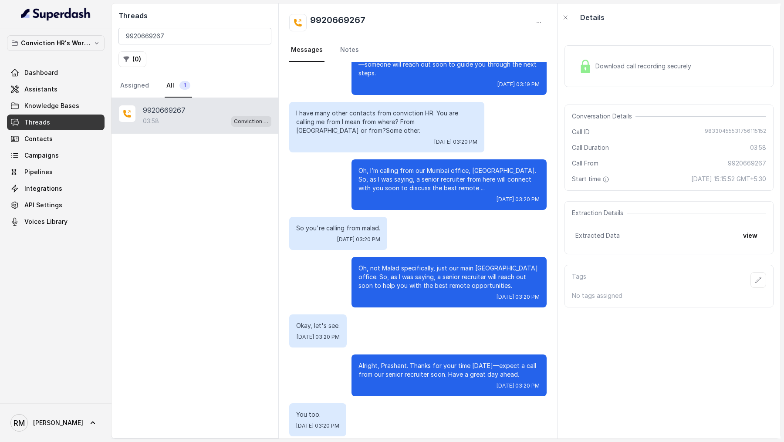
scroll to position [1824, 0]
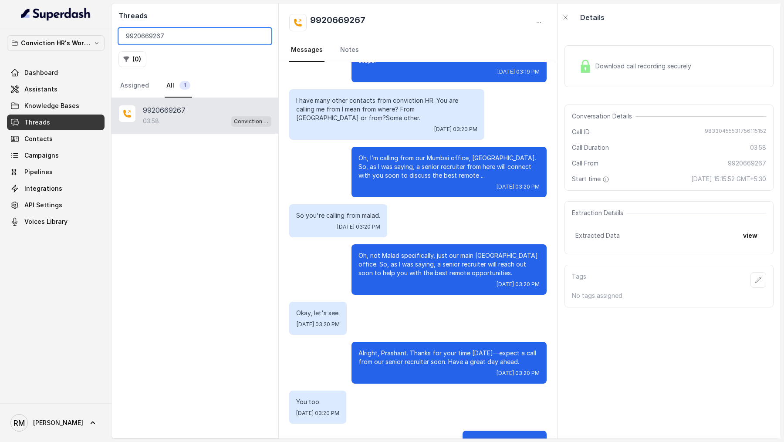
click at [157, 35] on input "9920669267" at bounding box center [194, 36] width 153 height 17
paste input "769838784"
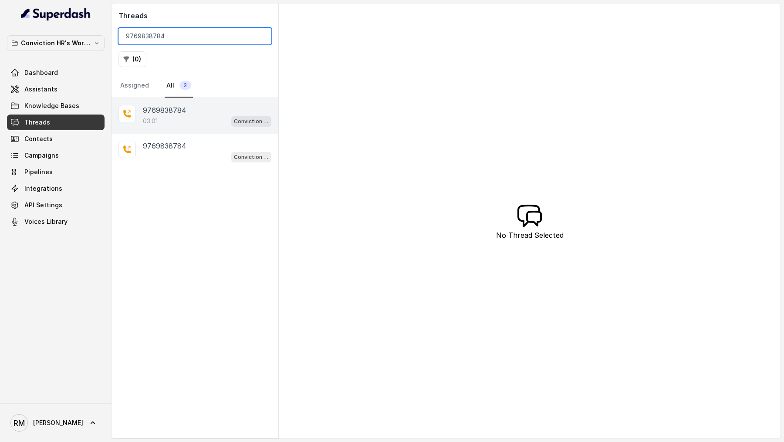
type input "9769838784"
click at [179, 122] on div "03:01 Conviction HR Outbound Assistant" at bounding box center [207, 120] width 128 height 11
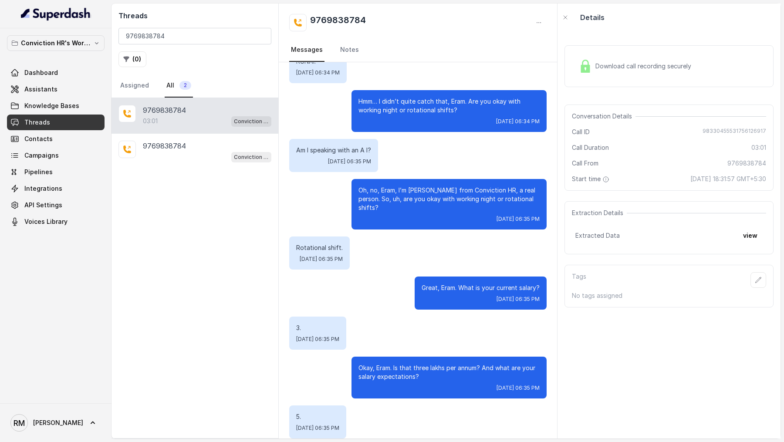
scroll to position [1213, 0]
